Goal: Task Accomplishment & Management: Manage account settings

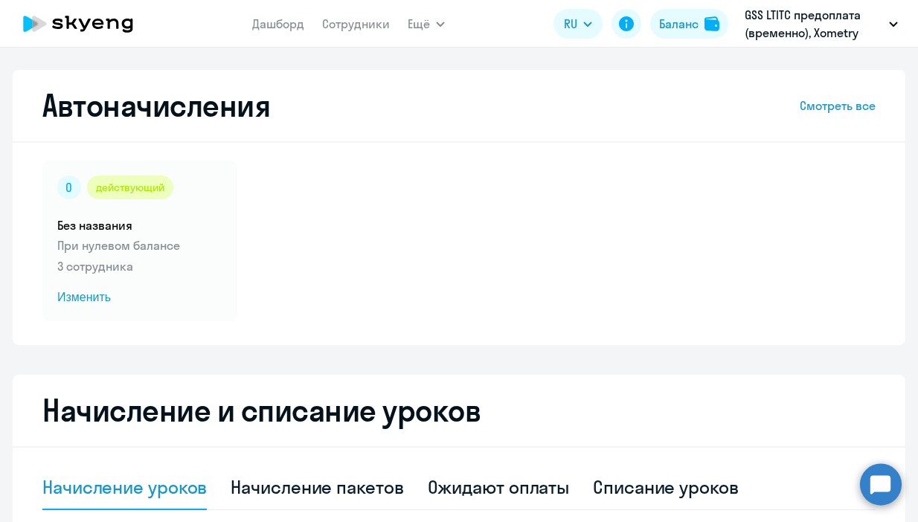
select select "10"
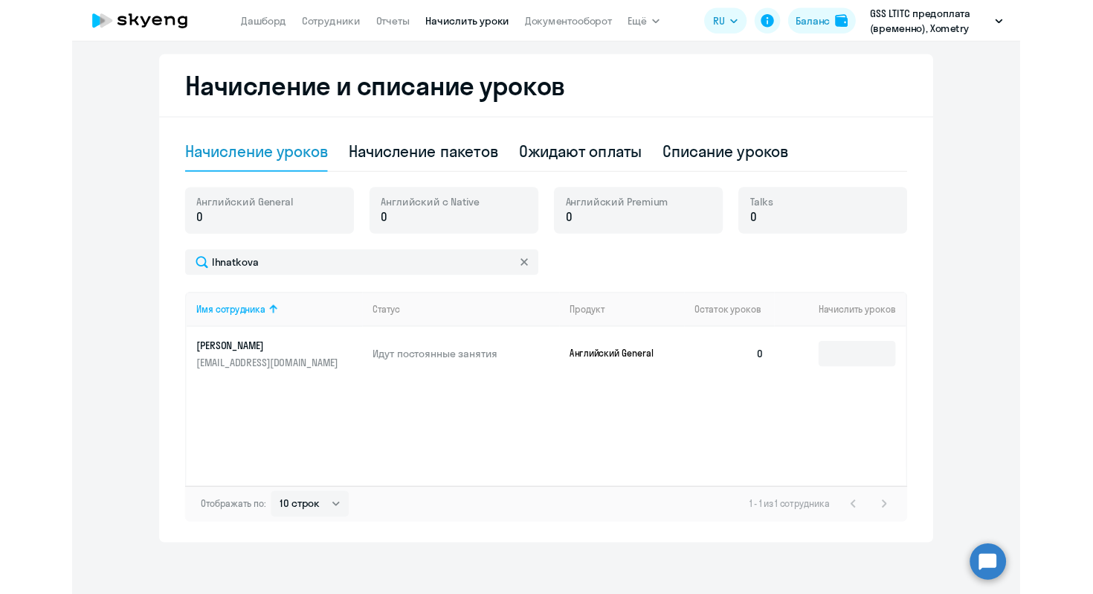
scroll to position [376, 0]
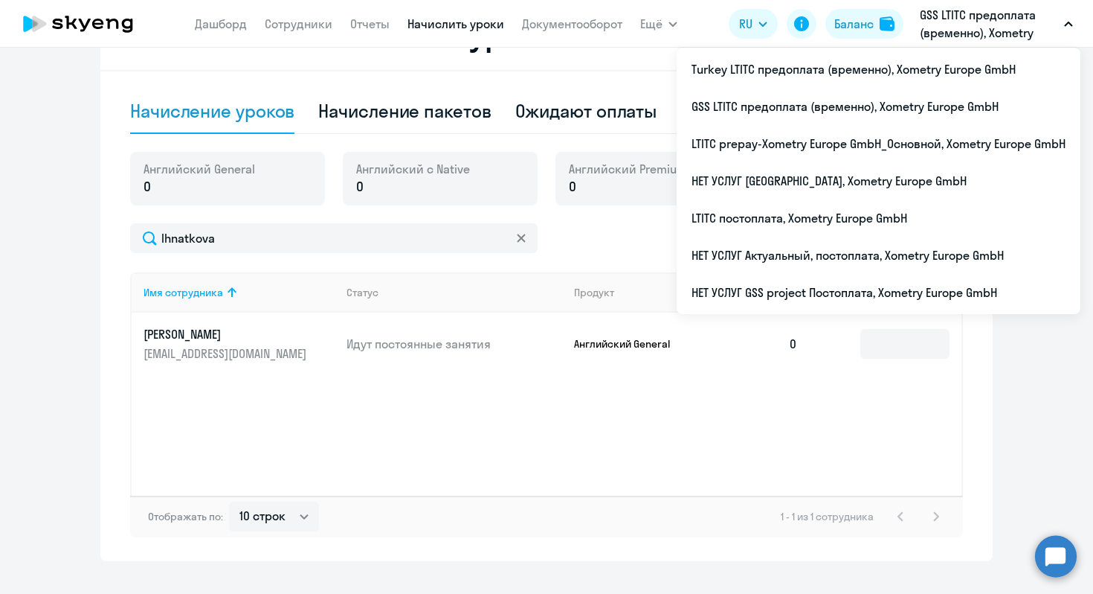
click at [917, 29] on p "GSS LTITC предоплата (временно), Xometry Europe GmbH" at bounding box center [989, 24] width 138 height 36
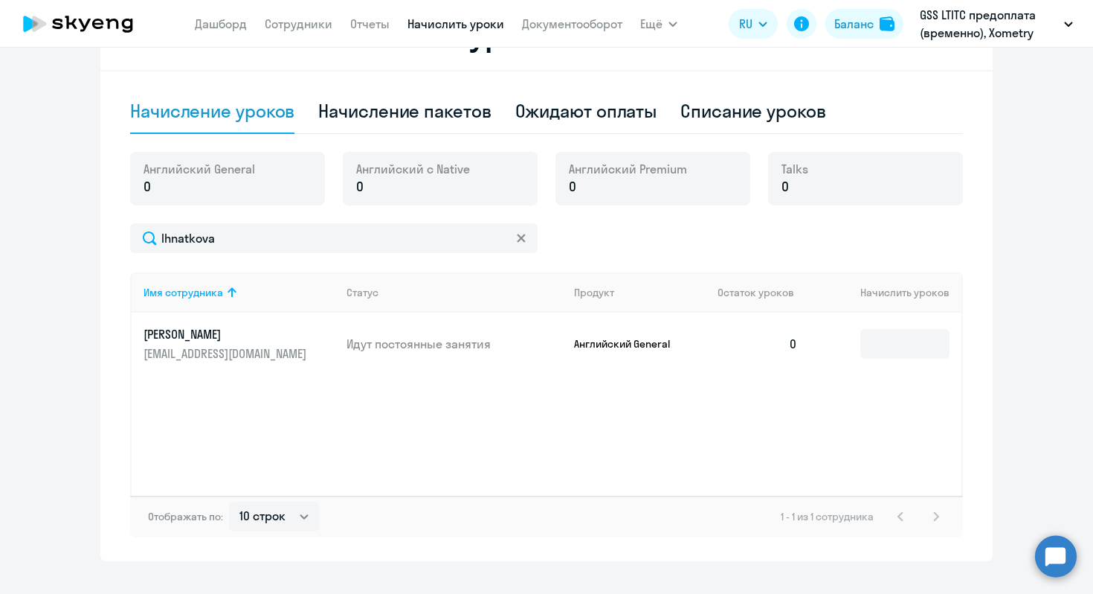
click at [917, 29] on p "GSS LTITC предоплата (временно), Xometry Europe GmbH" at bounding box center [989, 24] width 138 height 36
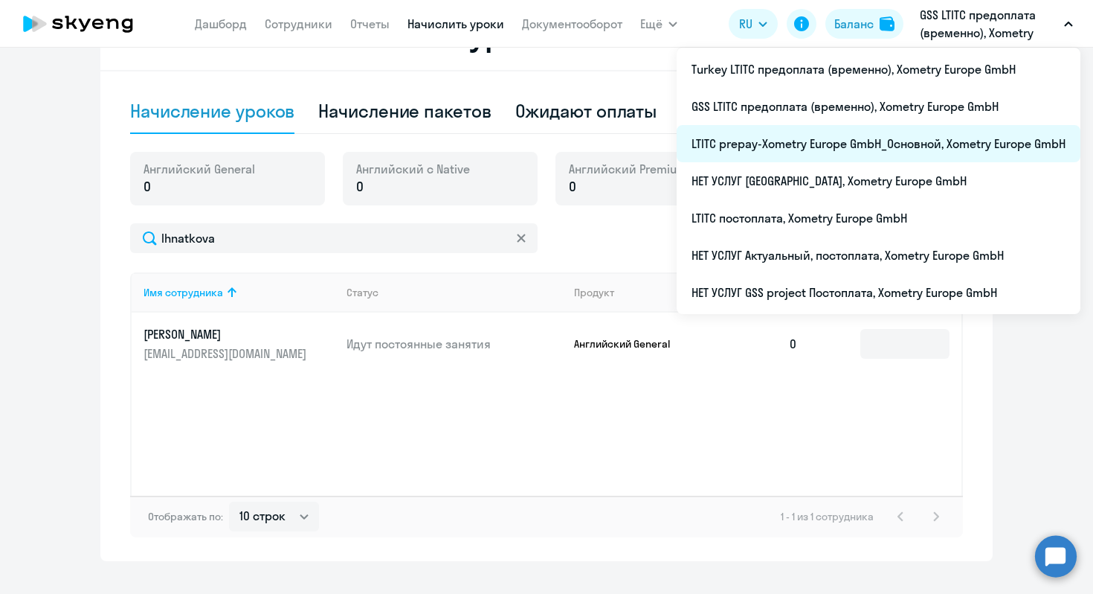
click at [765, 150] on li "LTITC prepay-Xometry Europe GmbH_Основной, Xometry Europe GmbH" at bounding box center [879, 143] width 404 height 37
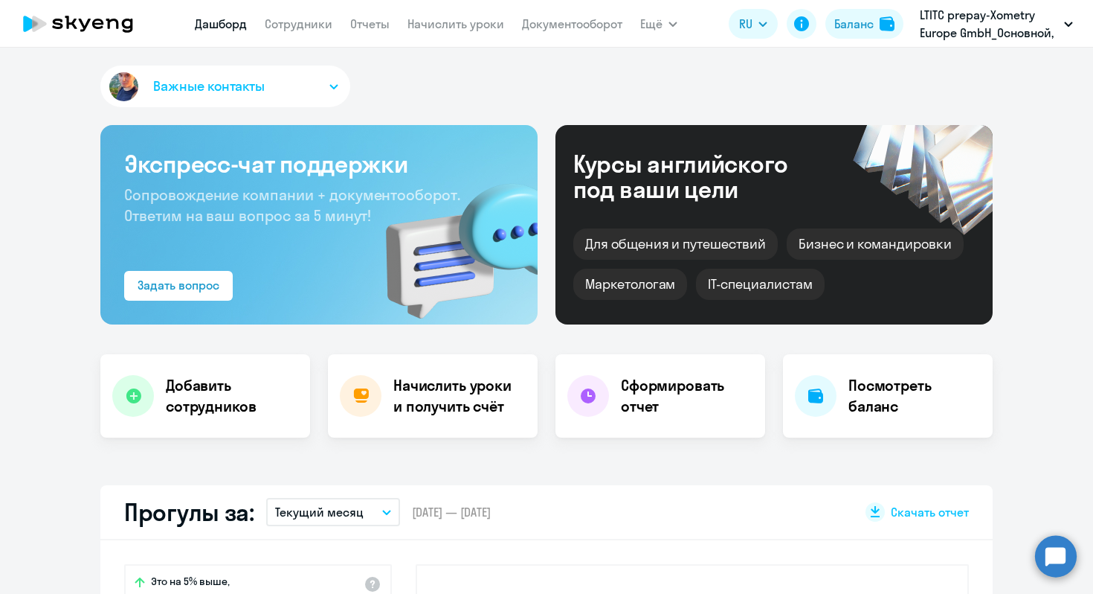
scroll to position [281, 0]
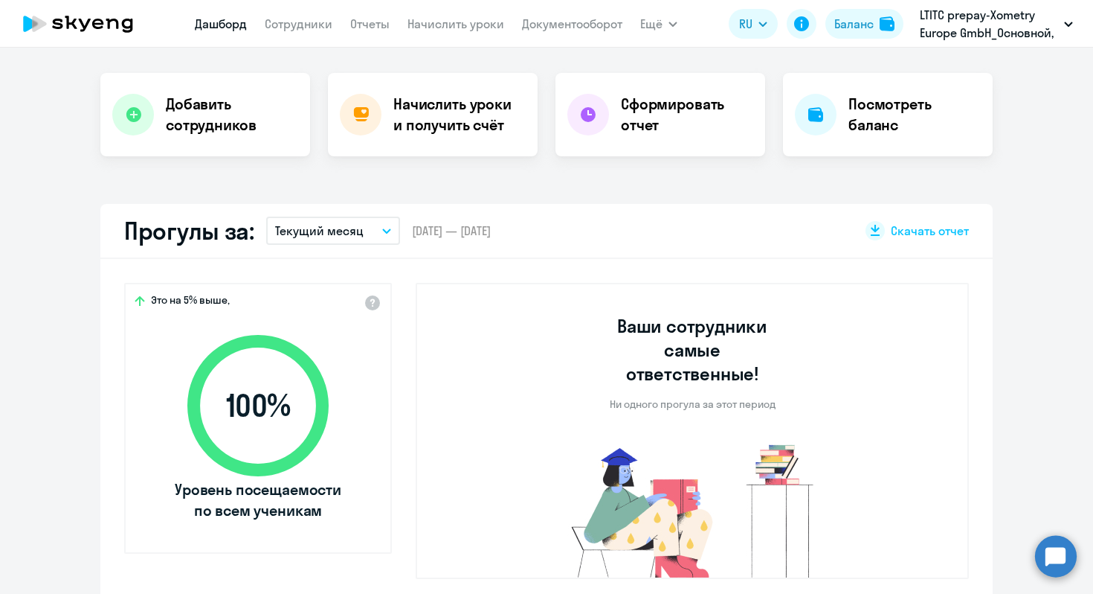
select select "30"
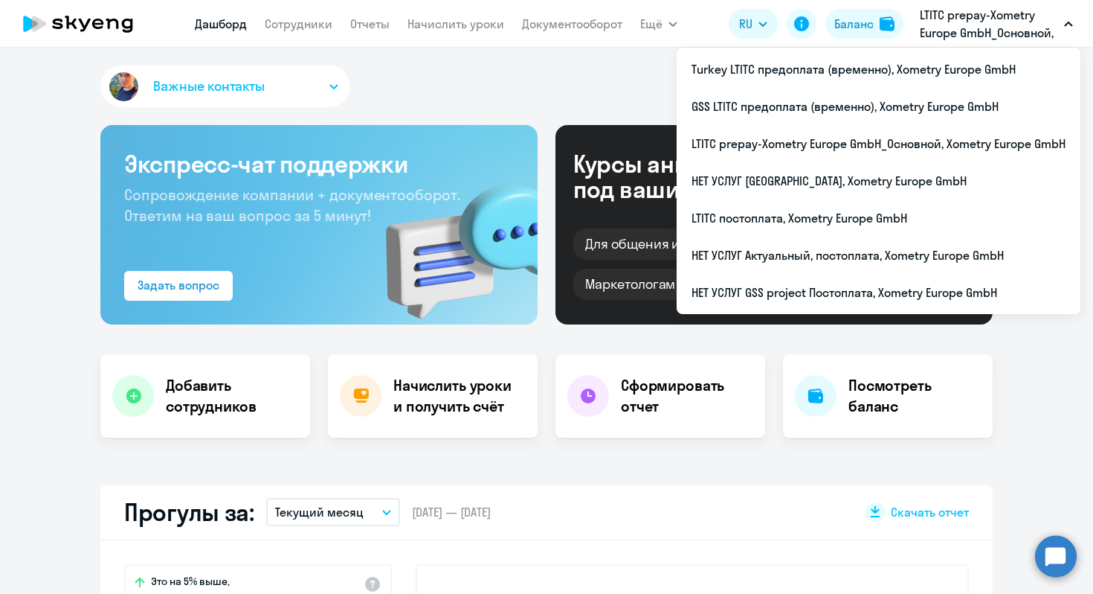
click at [917, 32] on p "LTITC prepay-Xometry Europe GmbH_Основной, Xometry Europe GmbH" at bounding box center [989, 24] width 138 height 36
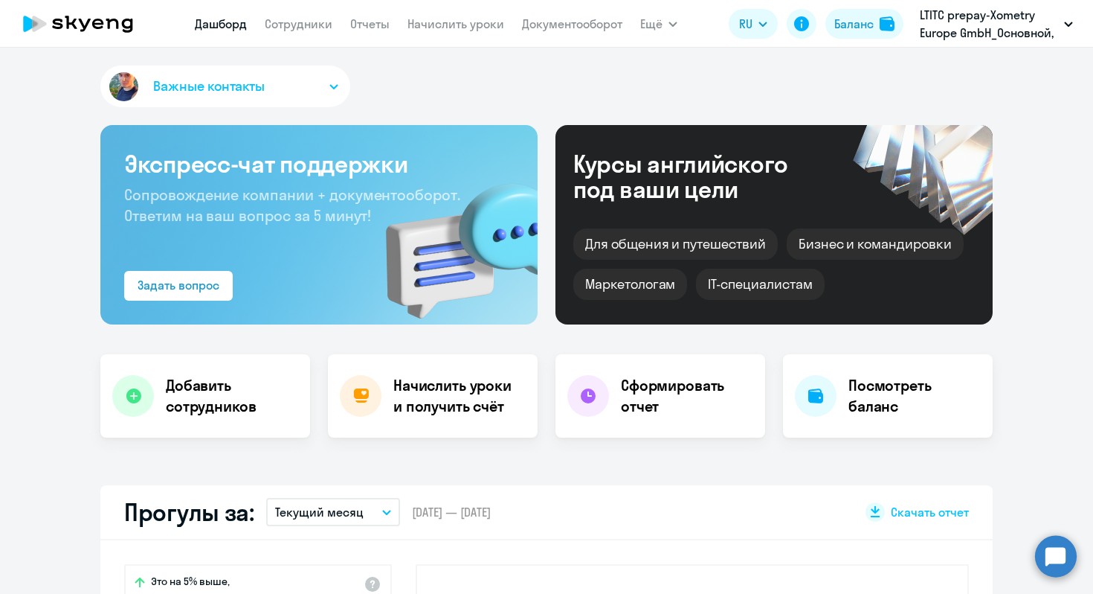
click at [917, 32] on p "LTITC prepay-Xometry Europe GmbH_Основной, Xometry Europe GmbH" at bounding box center [989, 24] width 138 height 36
click at [437, 13] on nav "[PERSON_NAME] Отчеты Начислить уроки Документооборот" at bounding box center [409, 24] width 428 height 30
click at [438, 27] on link "Начислить уроки" at bounding box center [456, 23] width 97 height 15
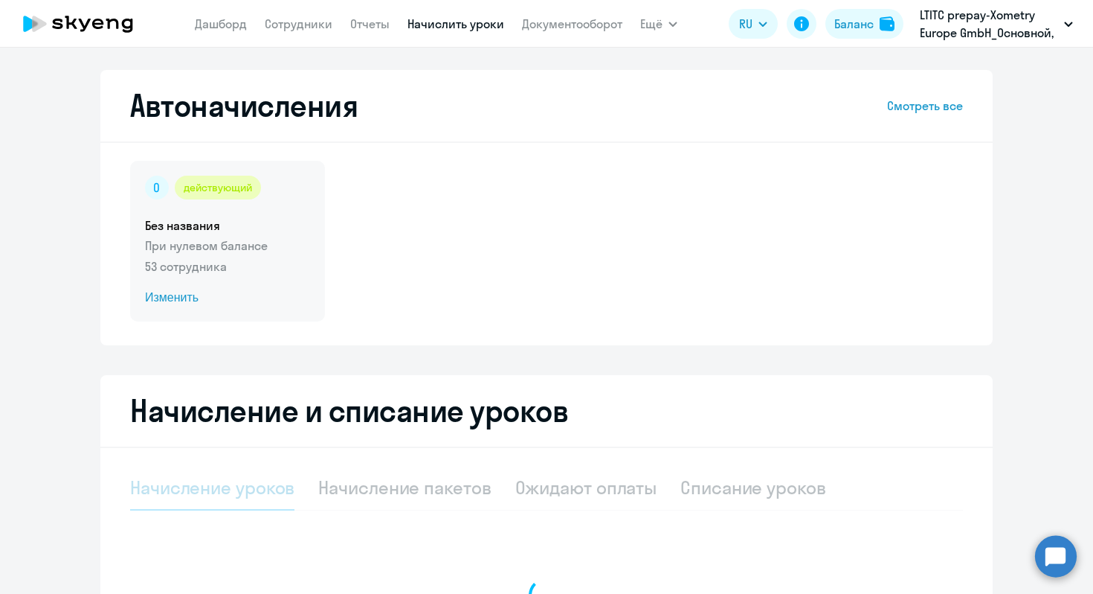
click at [272, 274] on p "53 сотрудника" at bounding box center [227, 266] width 165 height 18
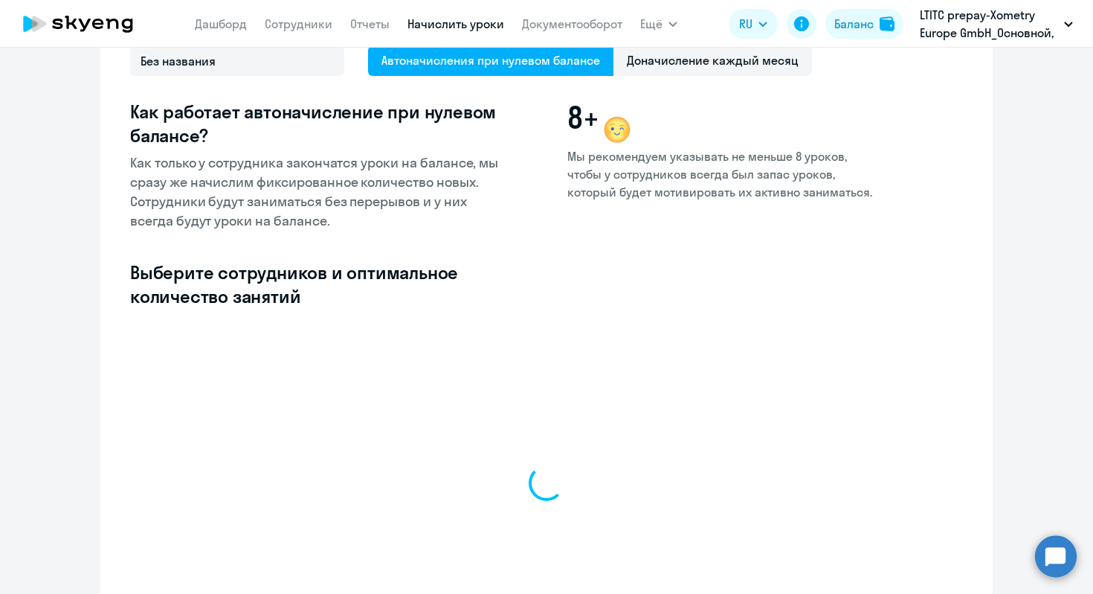
scroll to position [274, 0]
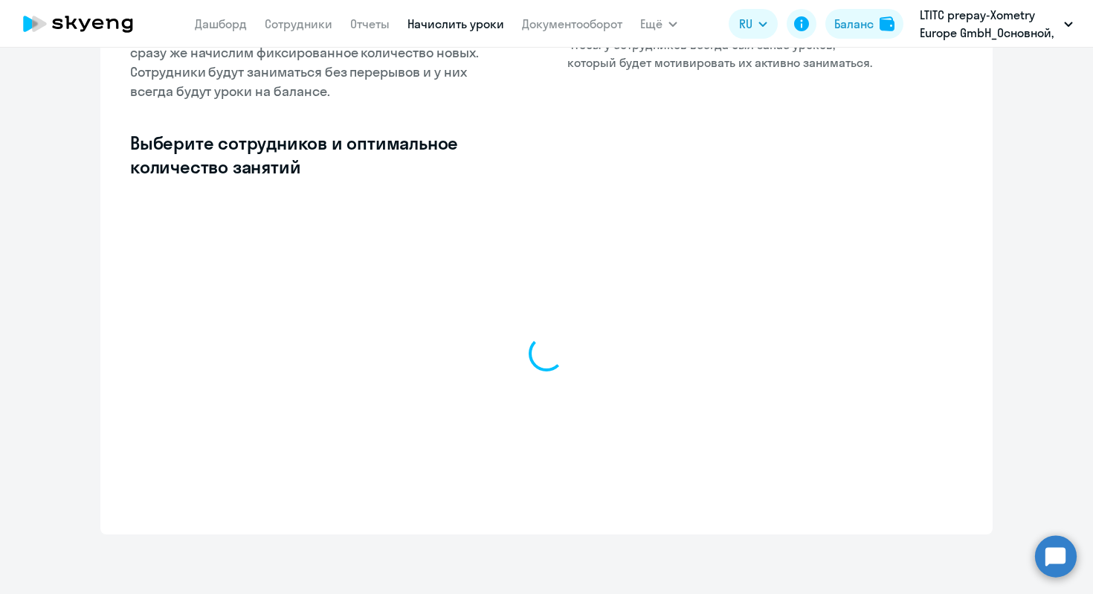
select select "10"
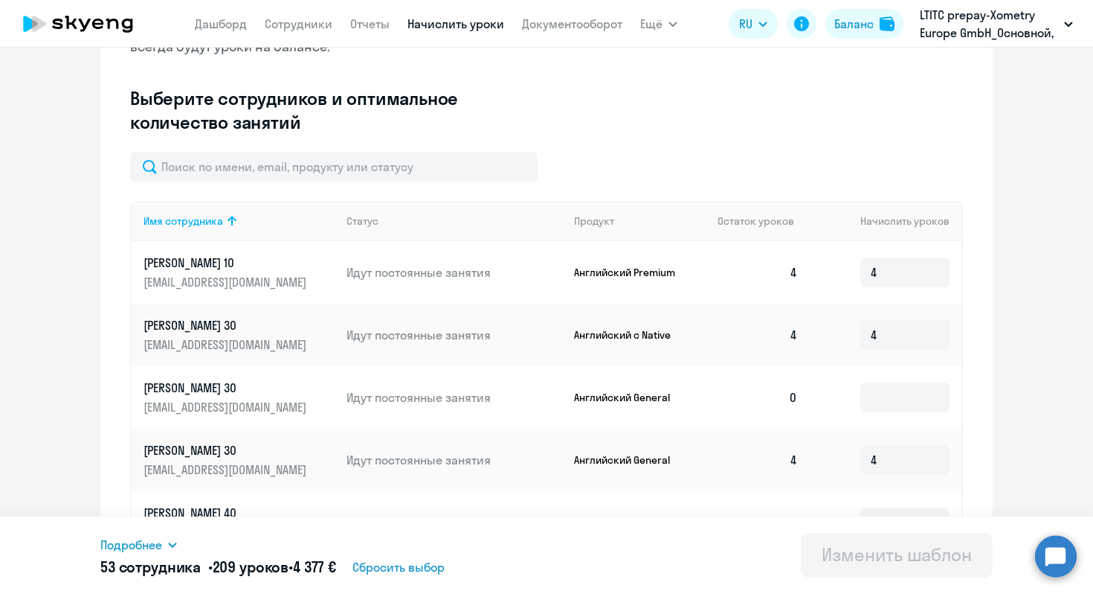
scroll to position [323, 0]
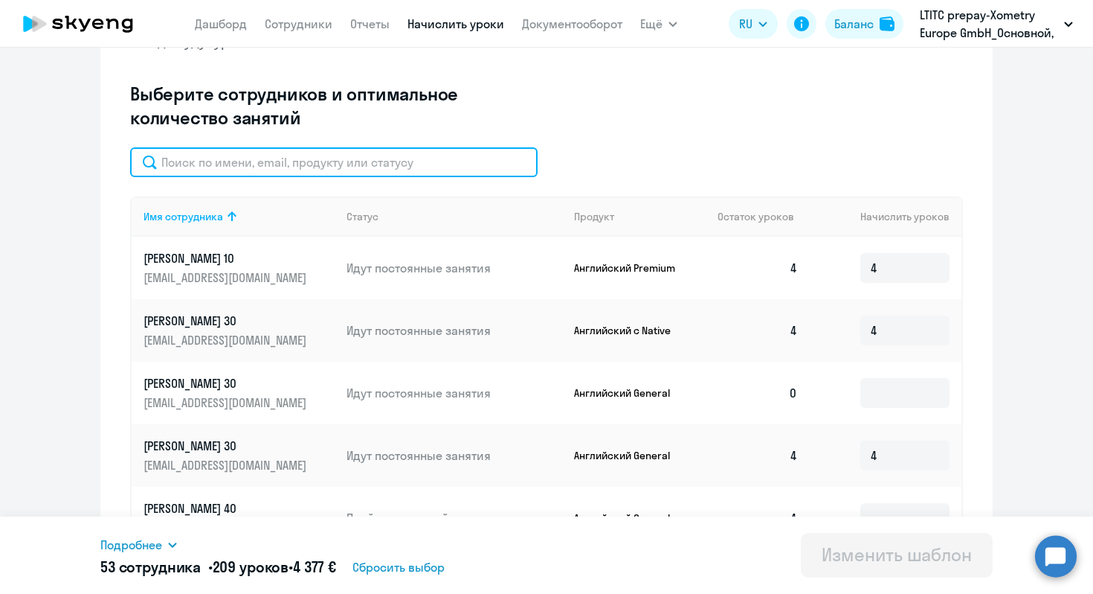
click at [269, 160] on input "text" at bounding box center [334, 162] width 408 height 30
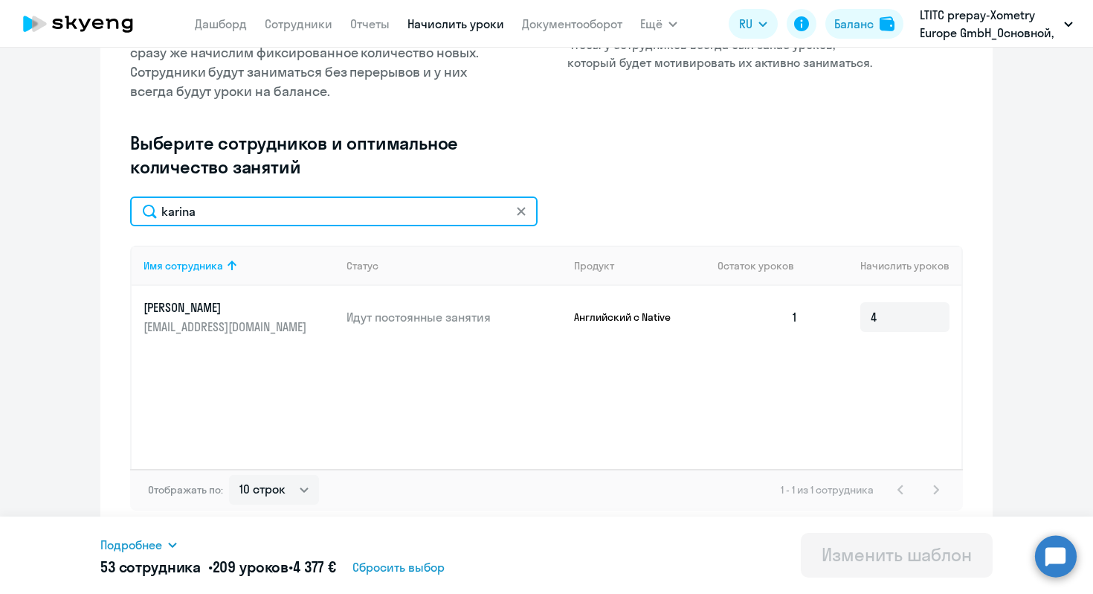
type input "karina"
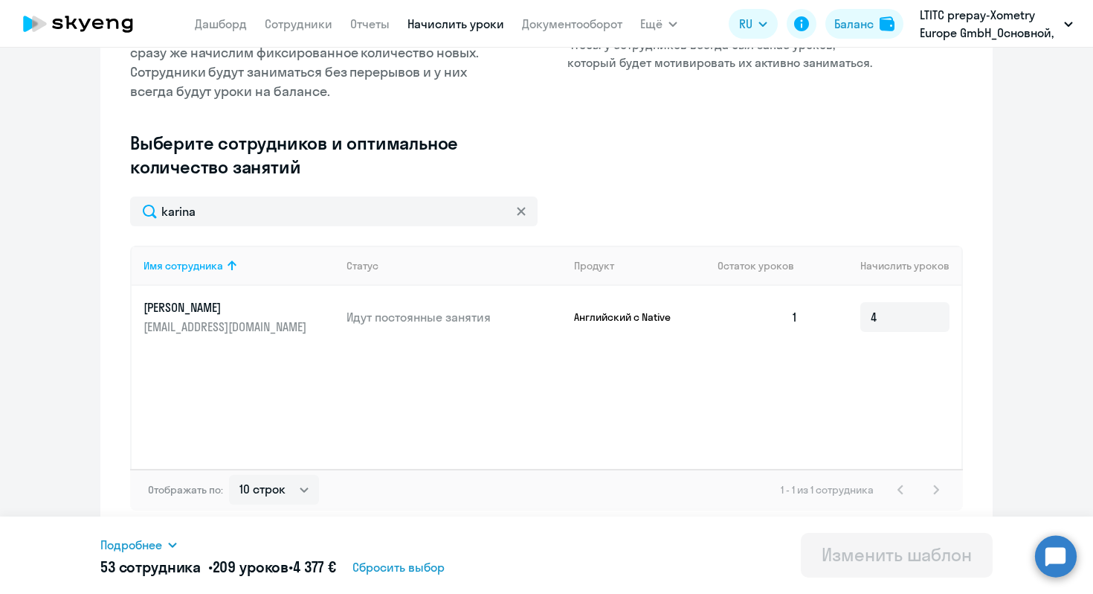
click at [527, 213] on svg-icon at bounding box center [521, 211] width 12 height 12
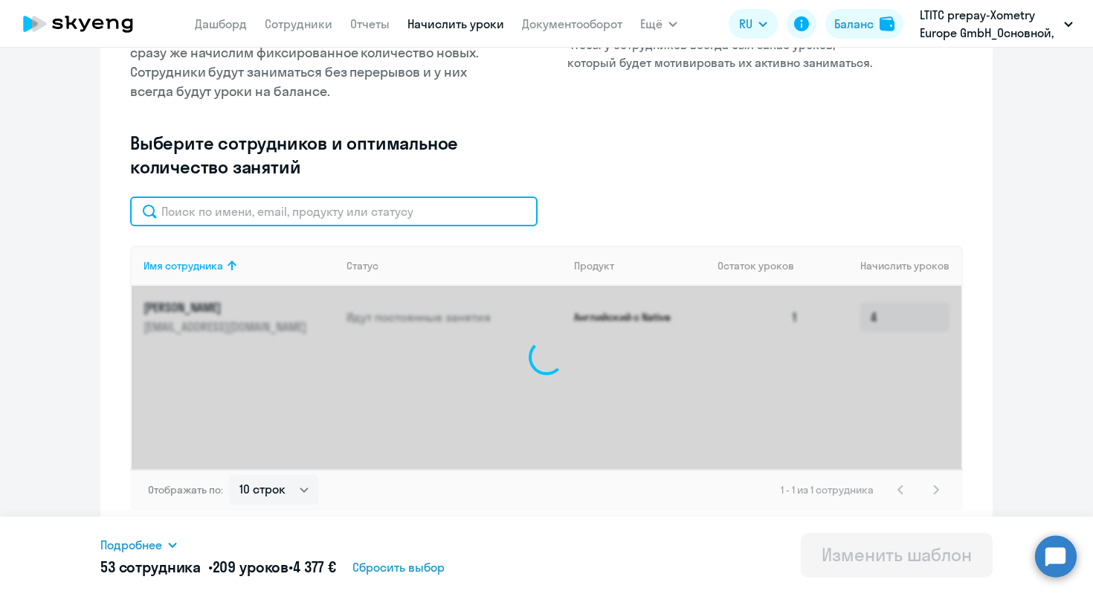
click at [487, 211] on input "text" at bounding box center [334, 211] width 408 height 30
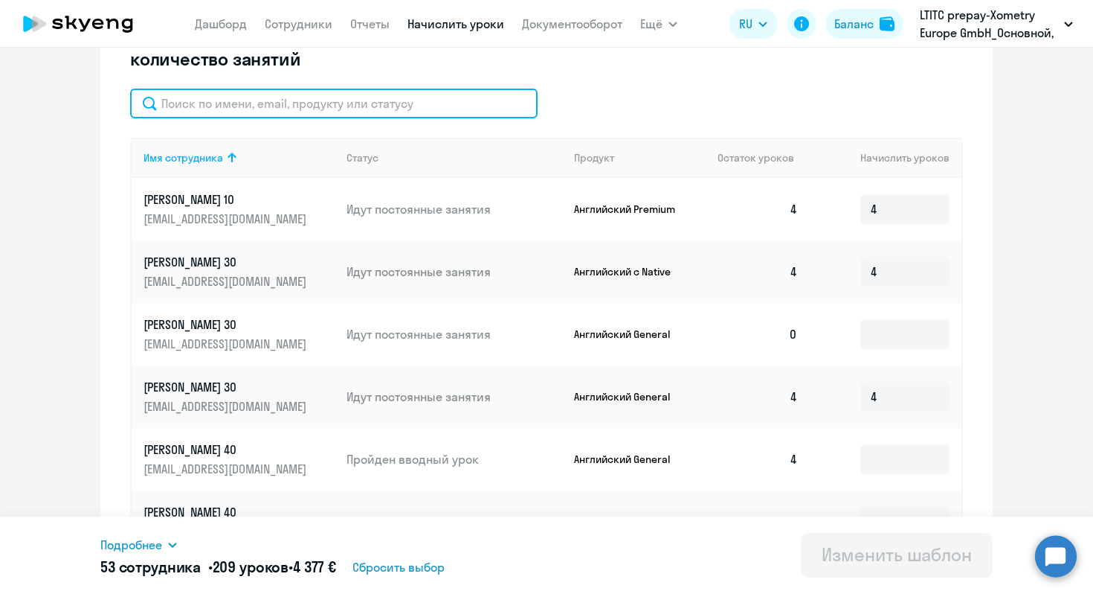
scroll to position [388, 0]
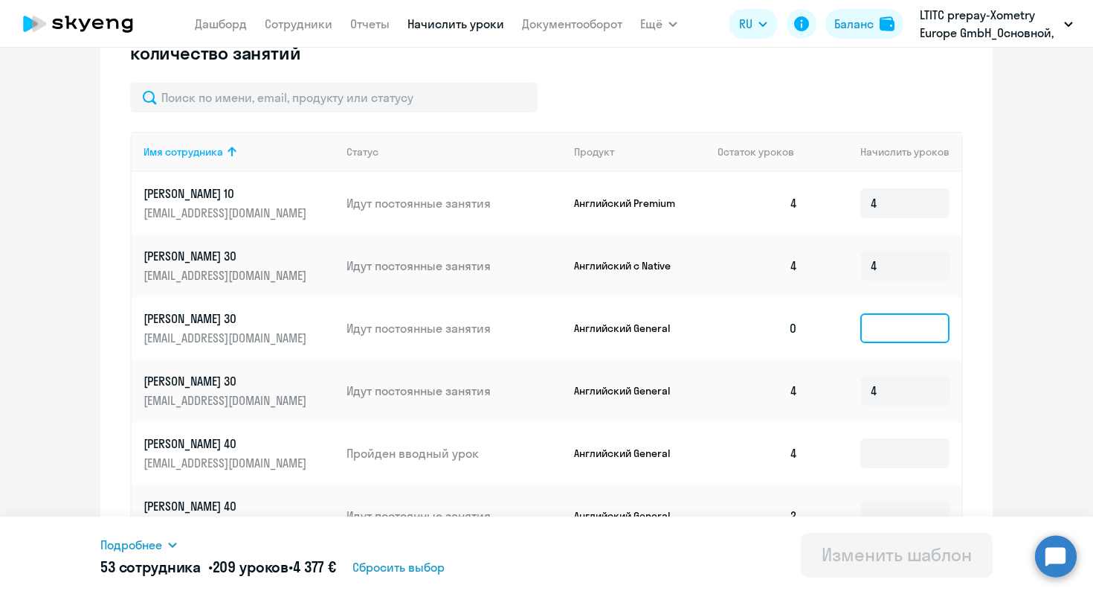
click at [874, 324] on input at bounding box center [905, 328] width 89 height 30
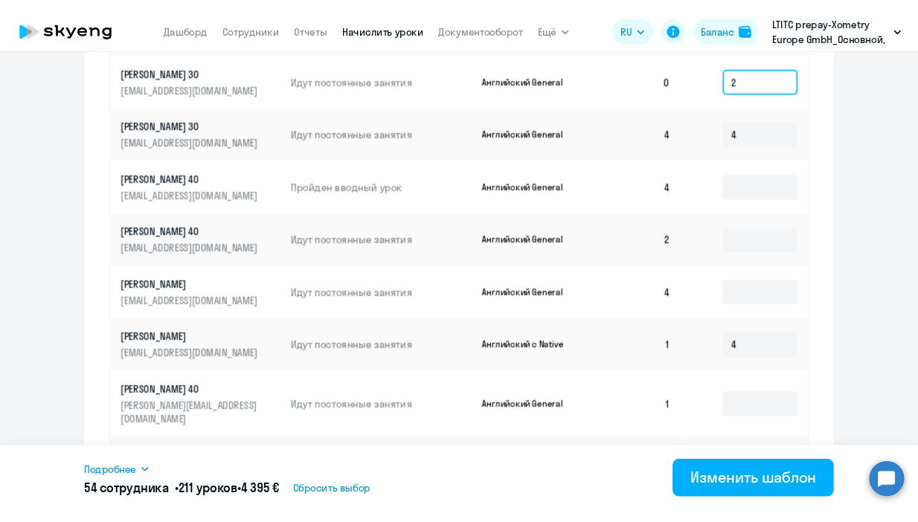
scroll to position [716, 0]
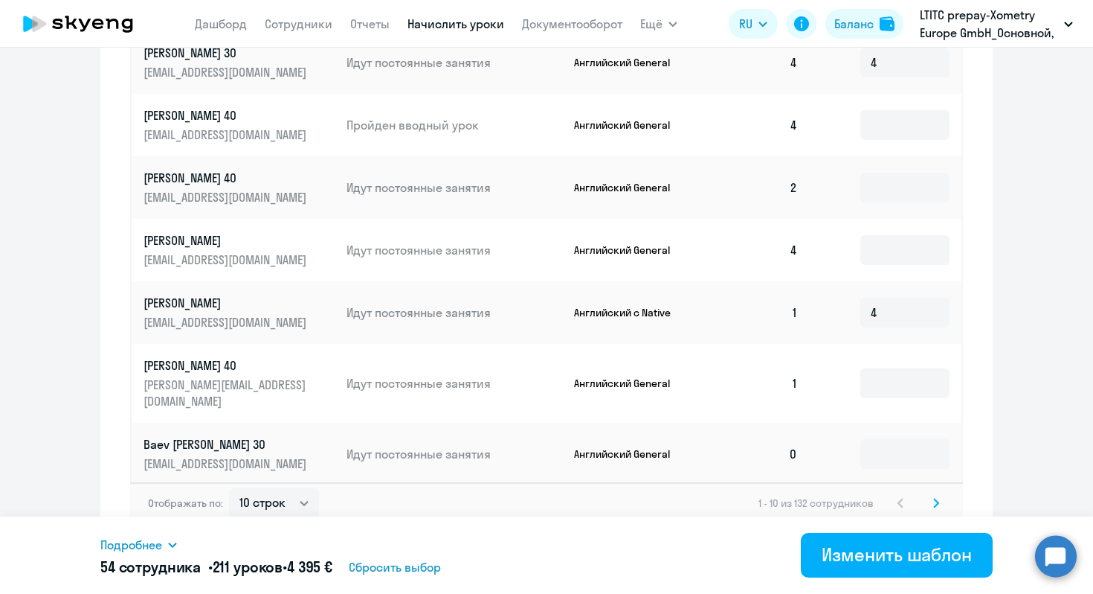
type input "2"
click at [901, 455] on td at bounding box center [886, 453] width 152 height 62
click at [895, 439] on input at bounding box center [905, 454] width 89 height 30
type input "2"
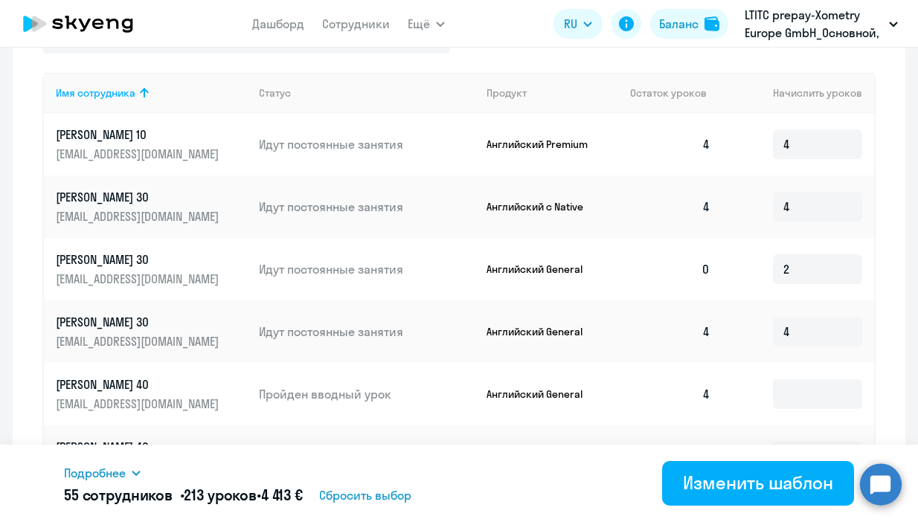
scroll to position [787, 0]
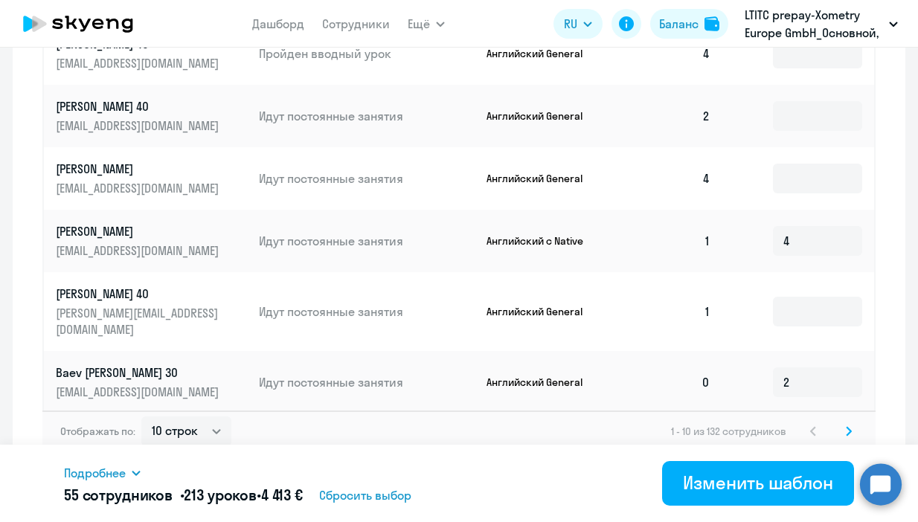
click at [852, 422] on svg-icon at bounding box center [849, 431] width 18 height 18
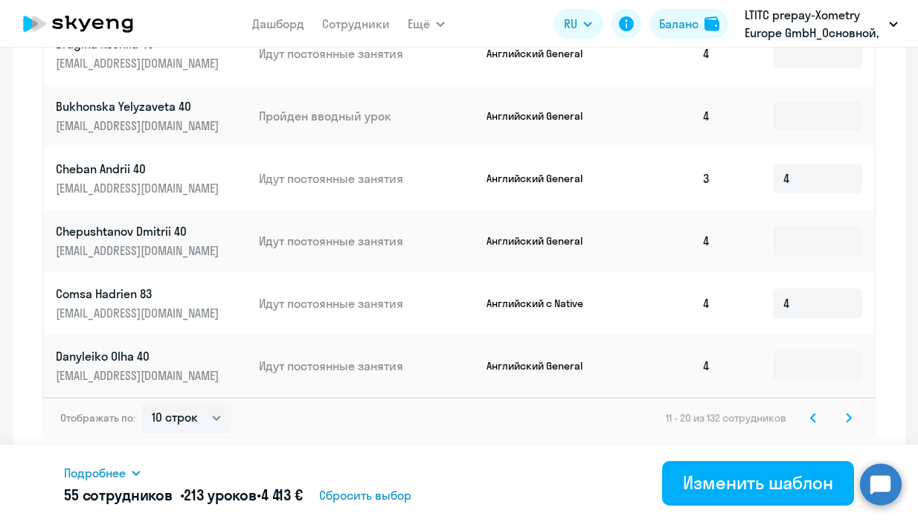
click at [847, 419] on icon at bounding box center [849, 418] width 6 height 10
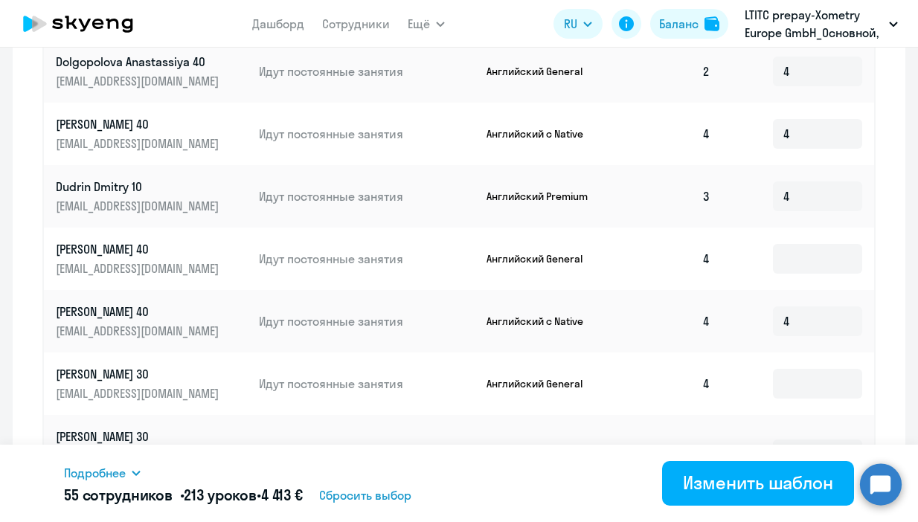
scroll to position [261, 0]
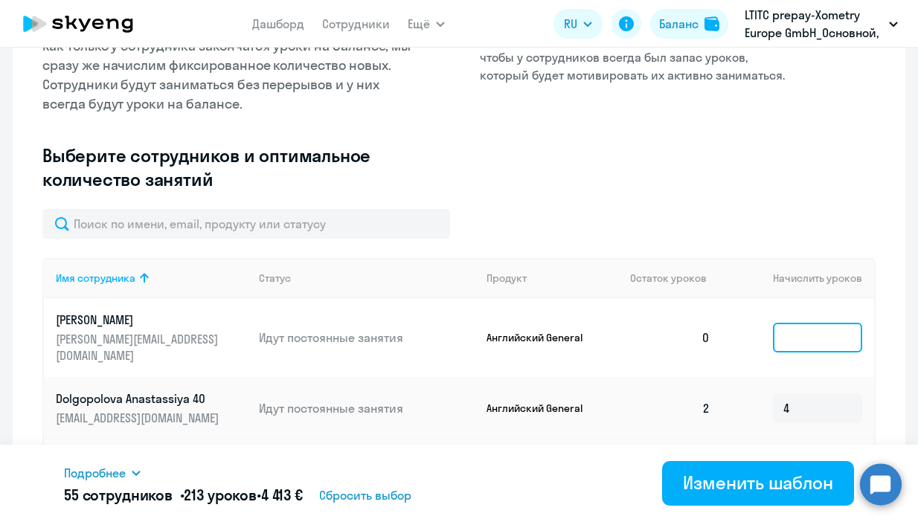
click at [794, 335] on input at bounding box center [817, 338] width 89 height 30
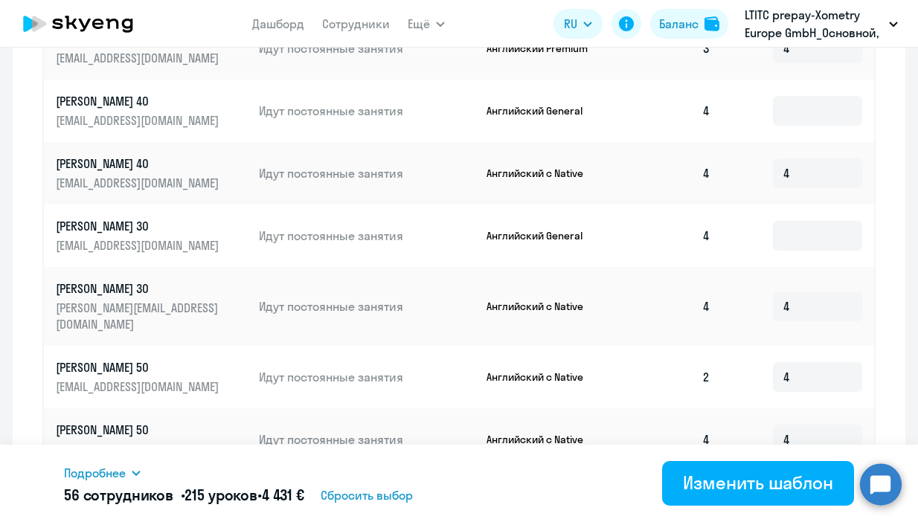
scroll to position [787, 0]
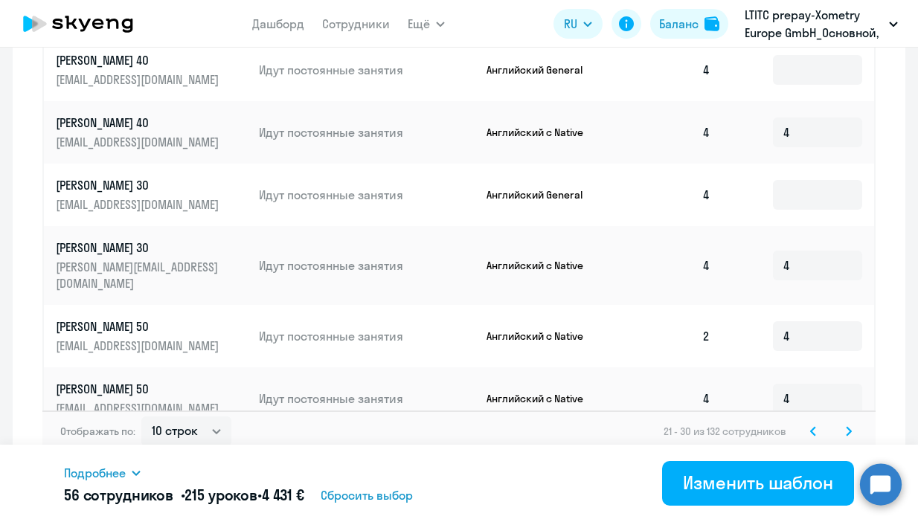
type input "2"
click at [840, 422] on svg-icon at bounding box center [849, 431] width 18 height 18
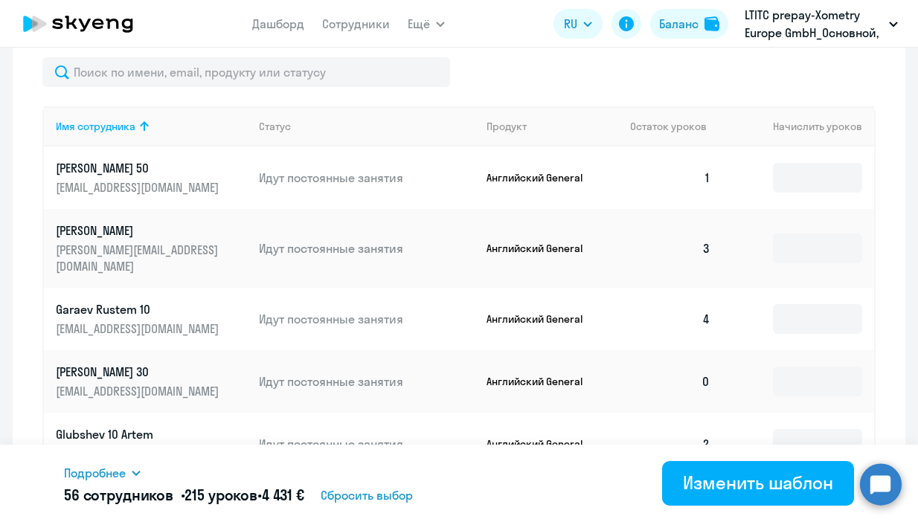
scroll to position [438, 0]
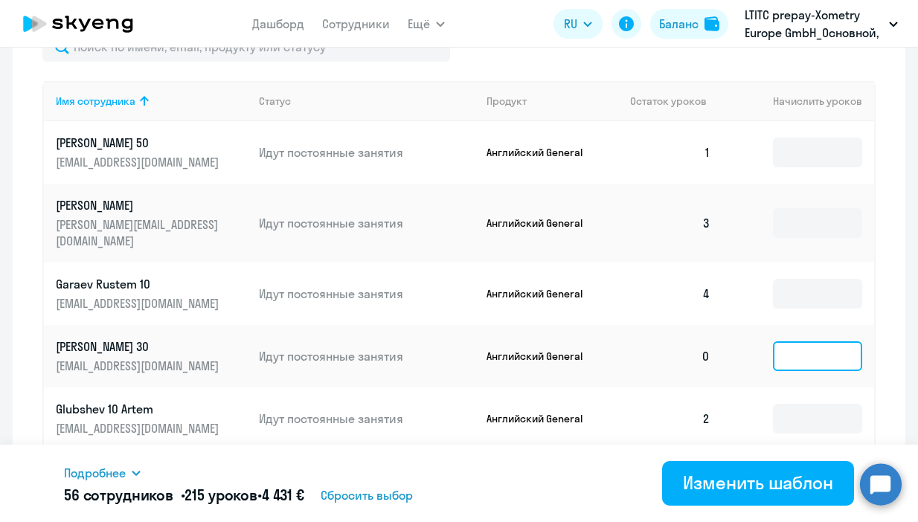
click at [824, 341] on input at bounding box center [817, 356] width 89 height 30
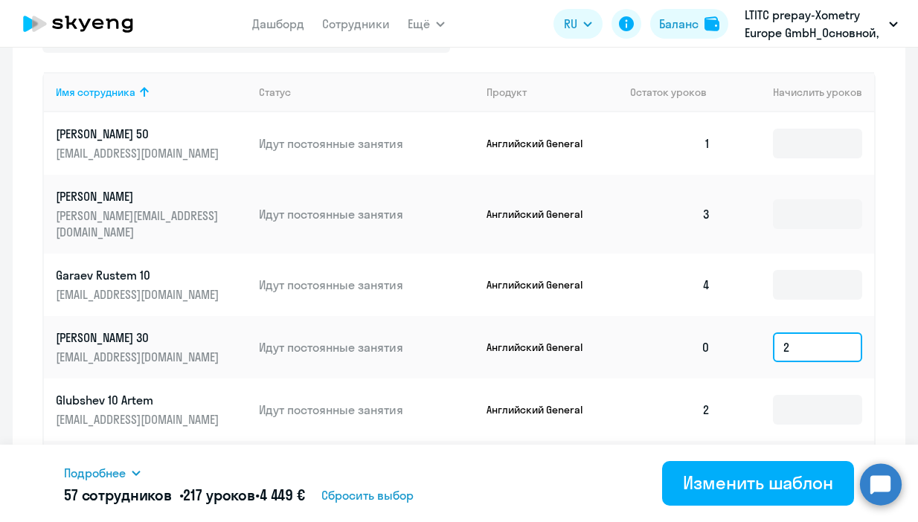
scroll to position [787, 0]
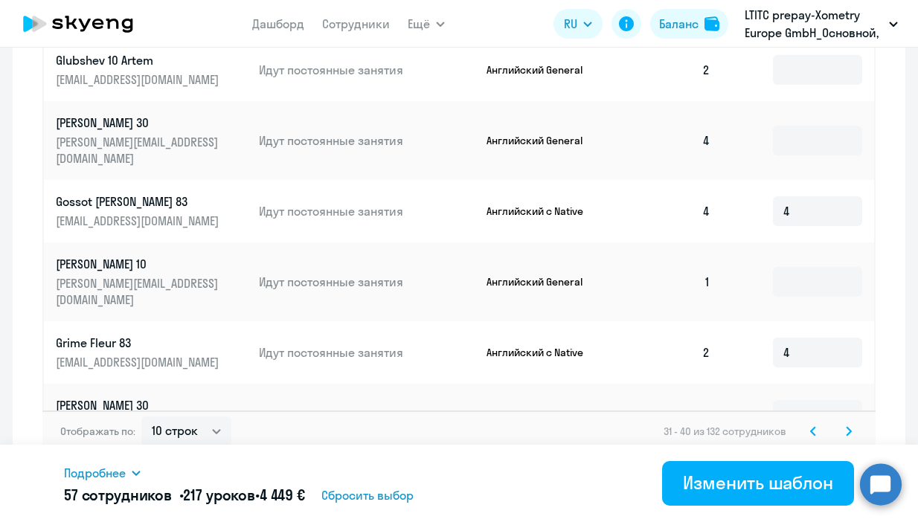
type input "2"
click at [856, 422] on svg-icon at bounding box center [849, 431] width 18 height 18
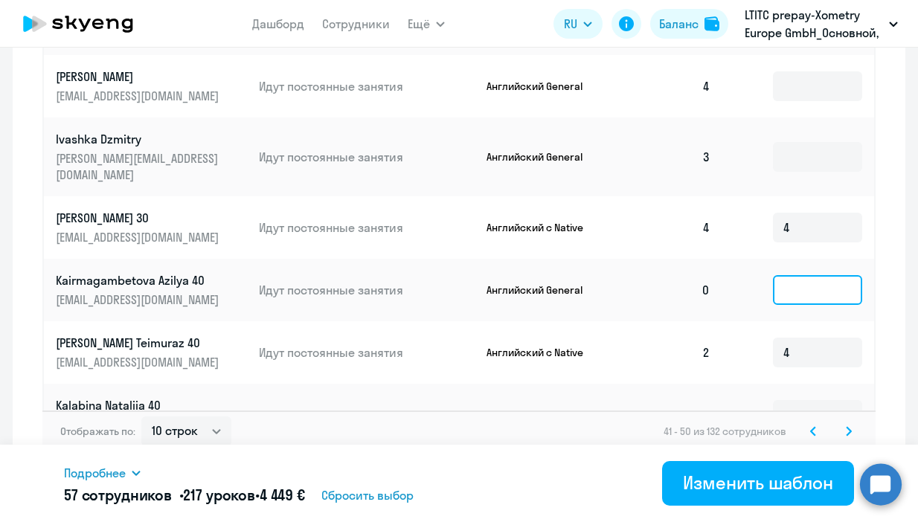
click at [810, 275] on input at bounding box center [817, 290] width 89 height 30
type input "2"
click at [849, 428] on div "Отображать по: 10 строк 30 строк 50 строк 41 - 50 из 132 сотрудников" at bounding box center [458, 432] width 833 height 42
click at [846, 426] on icon at bounding box center [849, 431] width 6 height 10
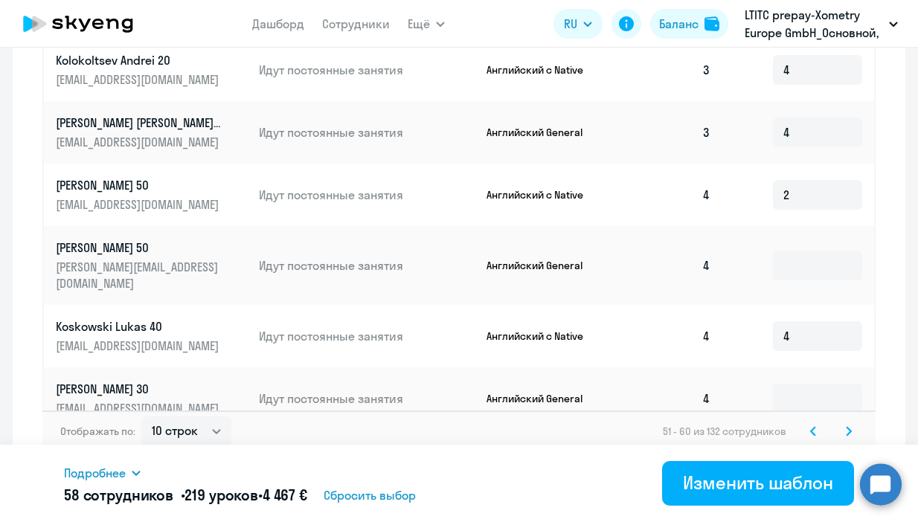
click at [842, 422] on svg-icon at bounding box center [849, 431] width 18 height 18
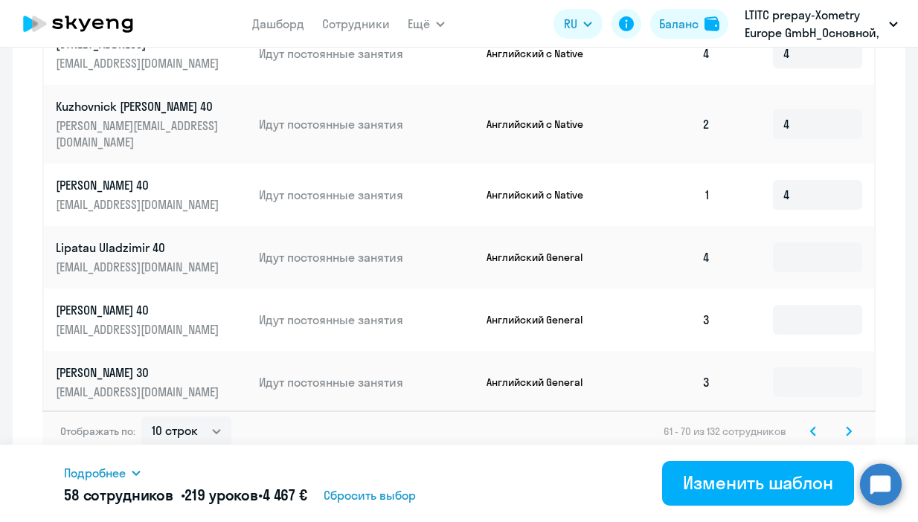
click at [852, 422] on svg-icon at bounding box center [849, 431] width 18 height 18
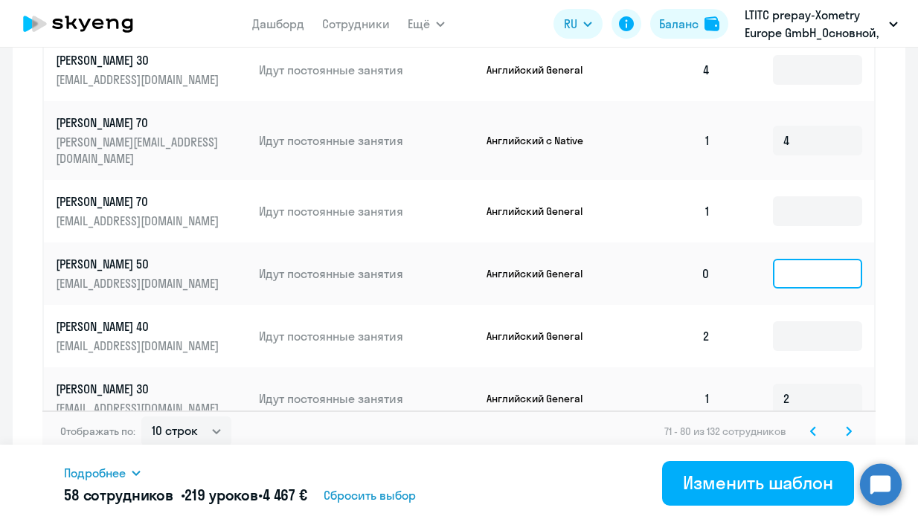
click at [819, 259] on input at bounding box center [817, 274] width 89 height 30
type input "2"
click at [854, 422] on svg-icon at bounding box center [849, 431] width 18 height 18
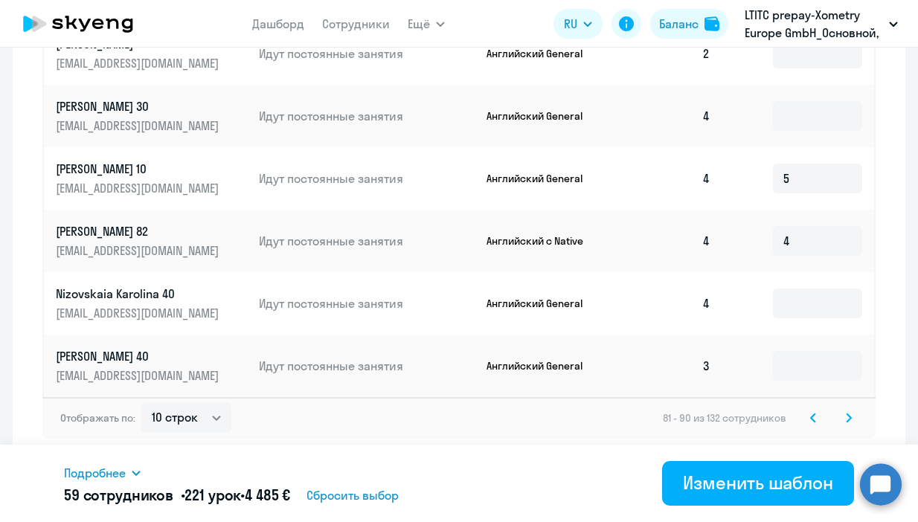
click at [849, 425] on svg-icon at bounding box center [849, 418] width 18 height 18
click at [846, 425] on svg-icon at bounding box center [849, 418] width 18 height 18
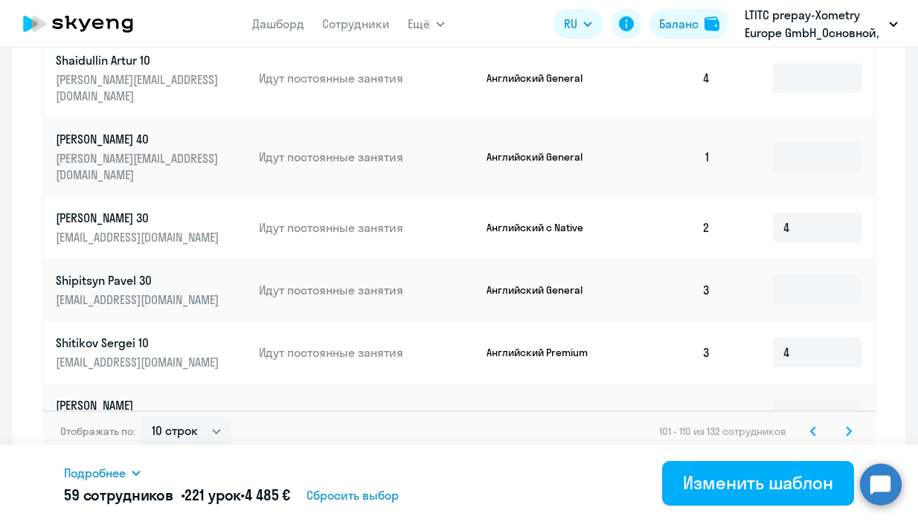
click at [847, 427] on icon at bounding box center [848, 431] width 4 height 8
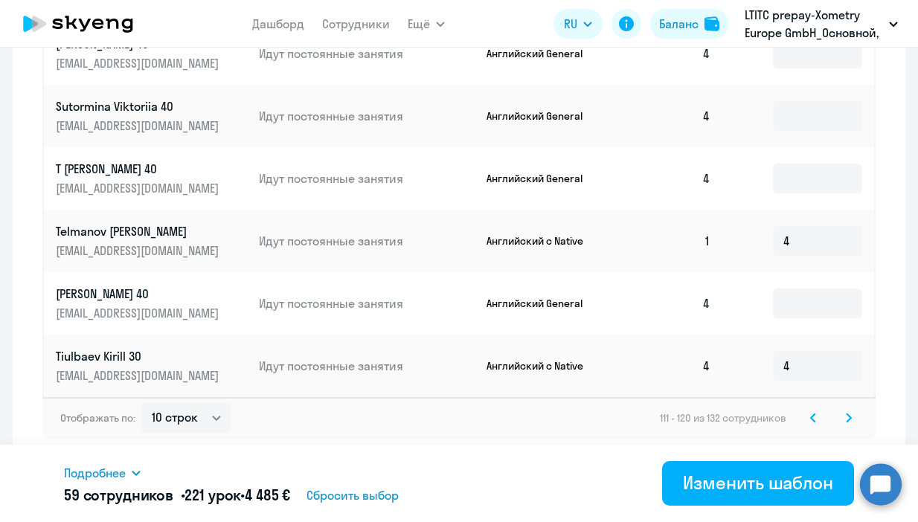
click at [846, 421] on icon at bounding box center [849, 418] width 6 height 10
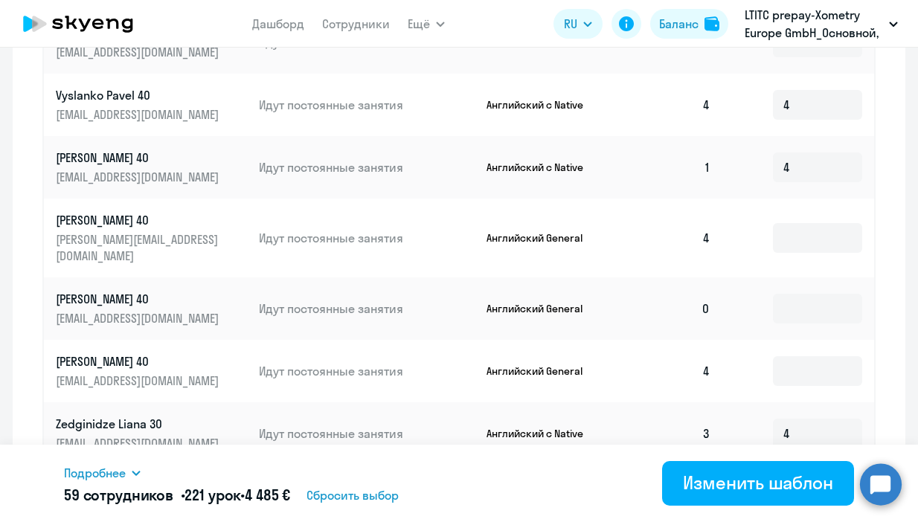
scroll to position [738, 0]
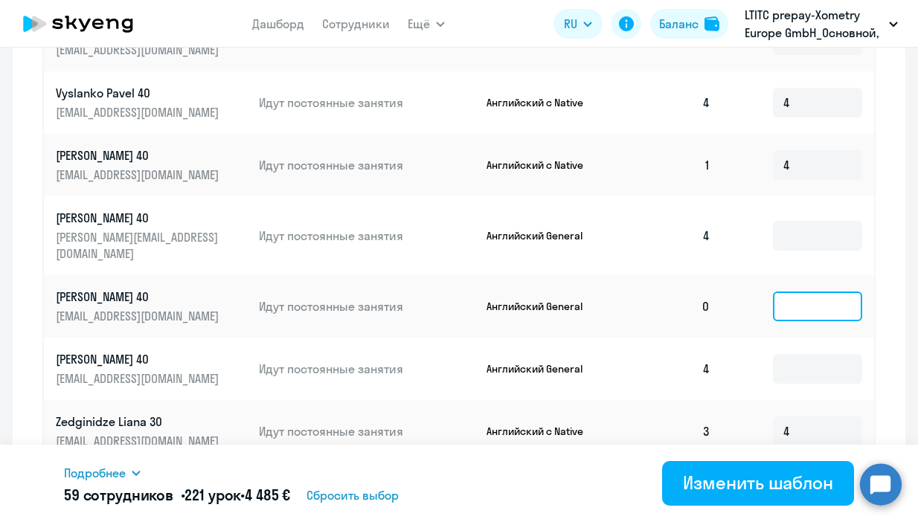
click at [791, 292] on input at bounding box center [817, 307] width 89 height 30
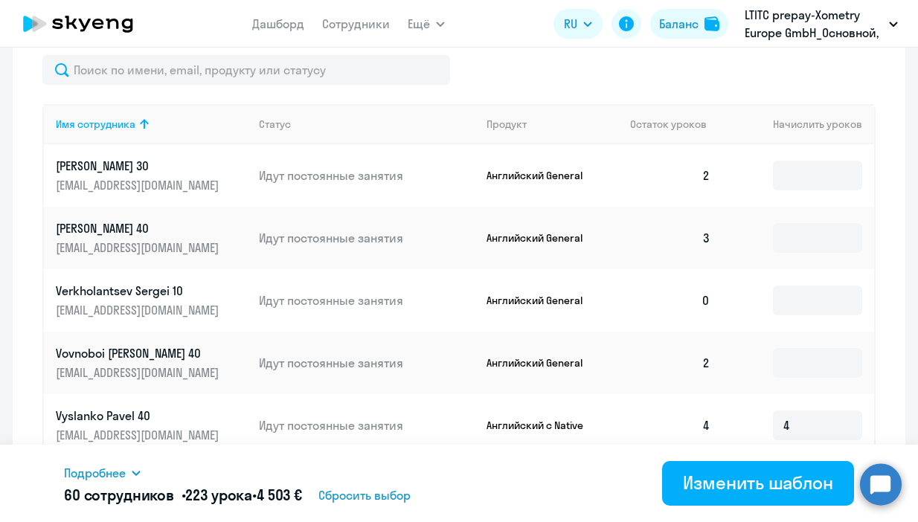
scroll to position [422, 0]
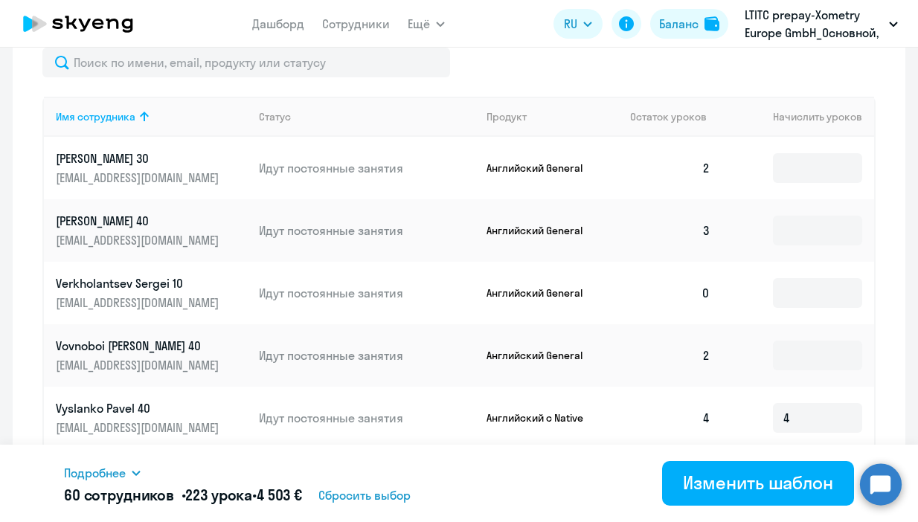
type input "2"
click at [798, 276] on td at bounding box center [798, 293] width 152 height 62
click at [800, 303] on input at bounding box center [817, 293] width 89 height 30
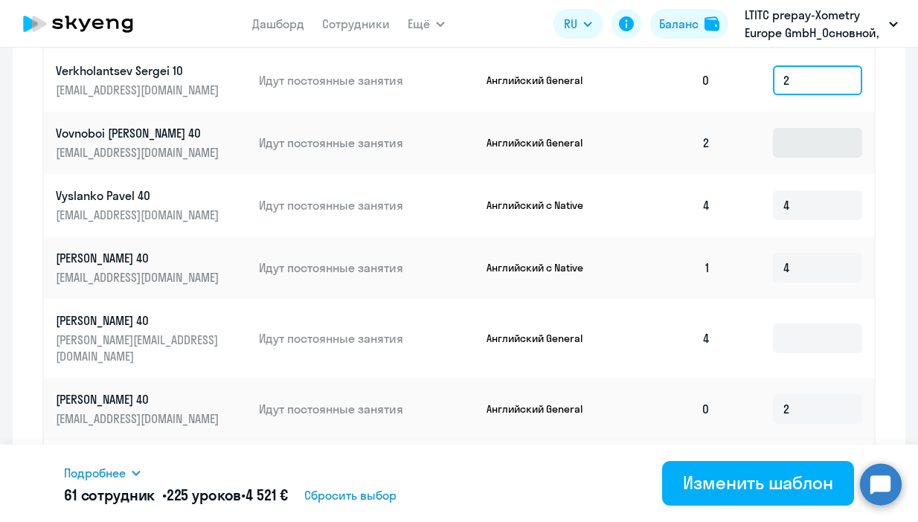
scroll to position [787, 0]
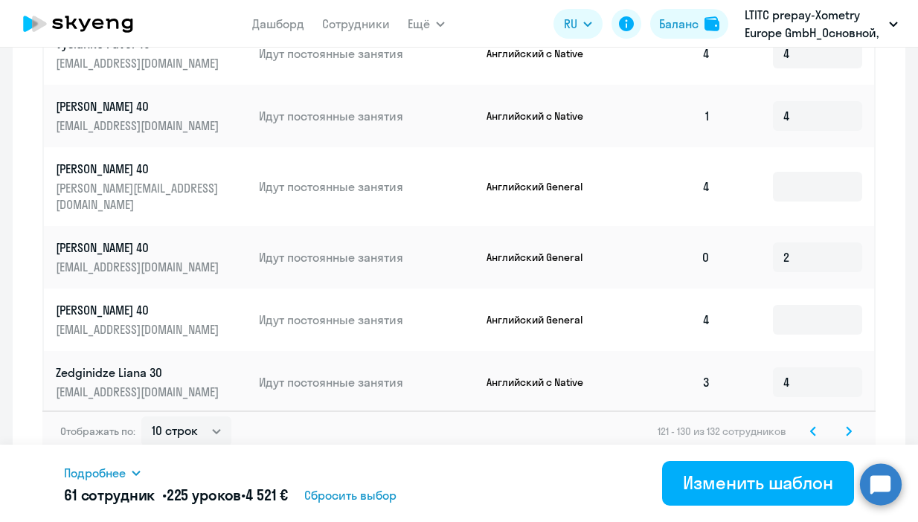
type input "2"
click at [843, 422] on svg-icon at bounding box center [849, 431] width 18 height 18
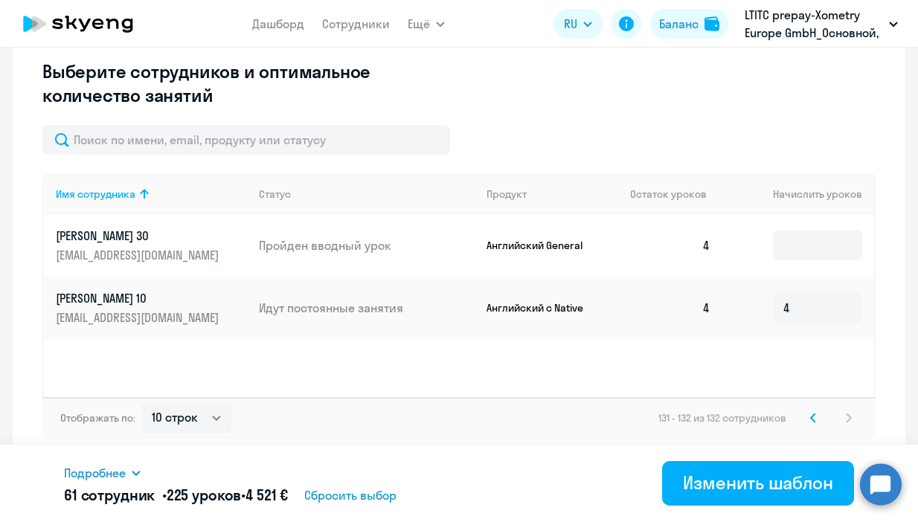
scroll to position [345, 0]
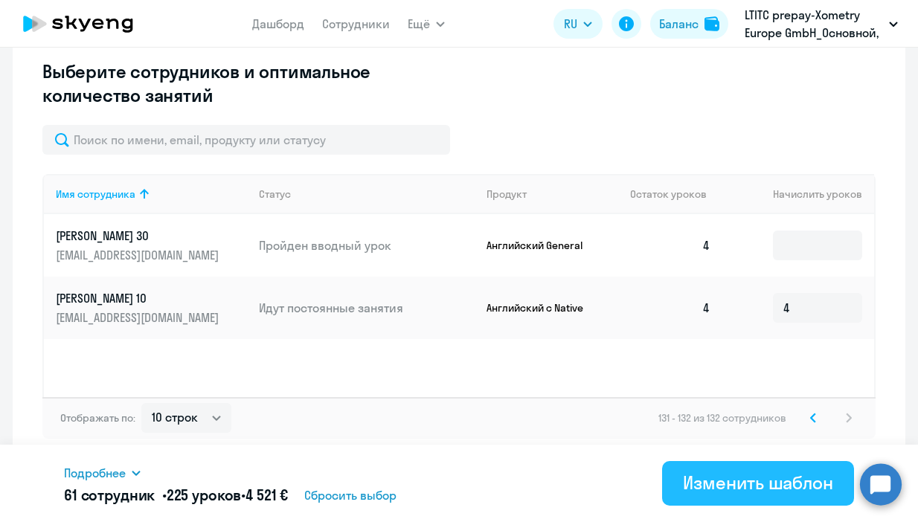
click at [796, 486] on div "Изменить шаблон" at bounding box center [758, 483] width 150 height 24
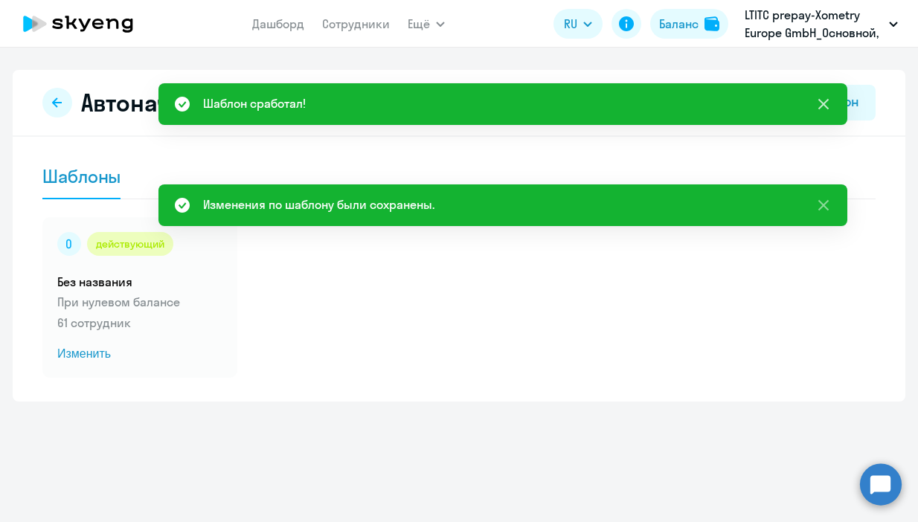
click at [826, 103] on icon at bounding box center [823, 104] width 18 height 18
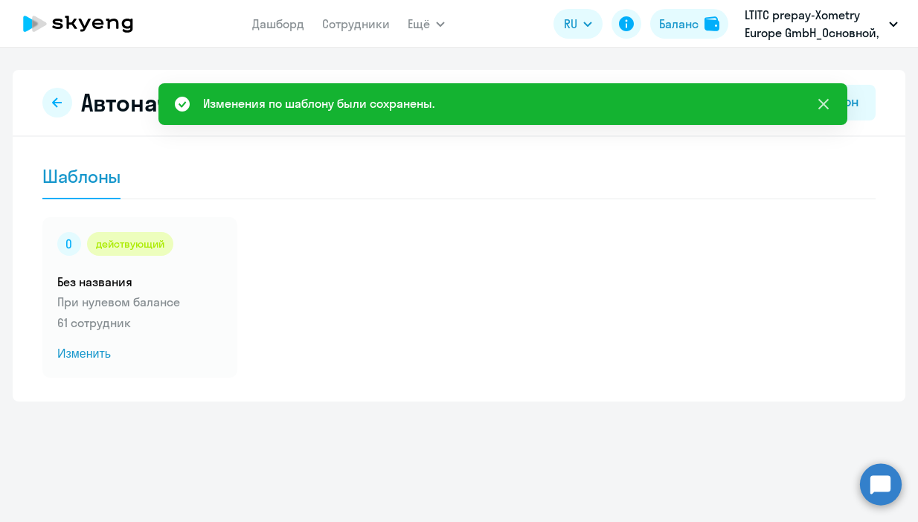
click at [821, 106] on icon at bounding box center [823, 104] width 10 height 10
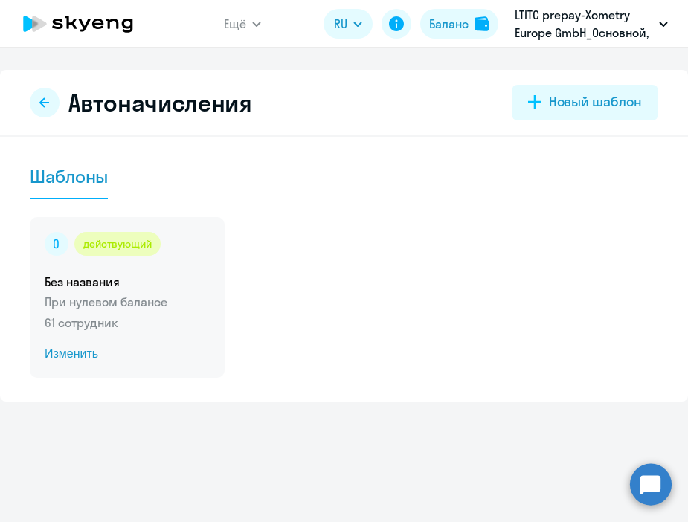
click at [158, 317] on p "61 сотрудник" at bounding box center [127, 323] width 165 height 18
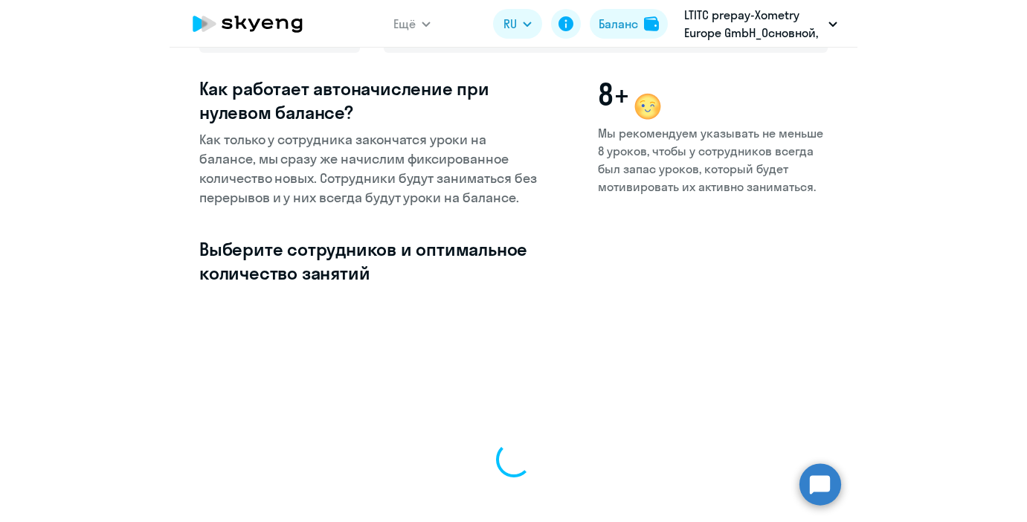
scroll to position [345, 0]
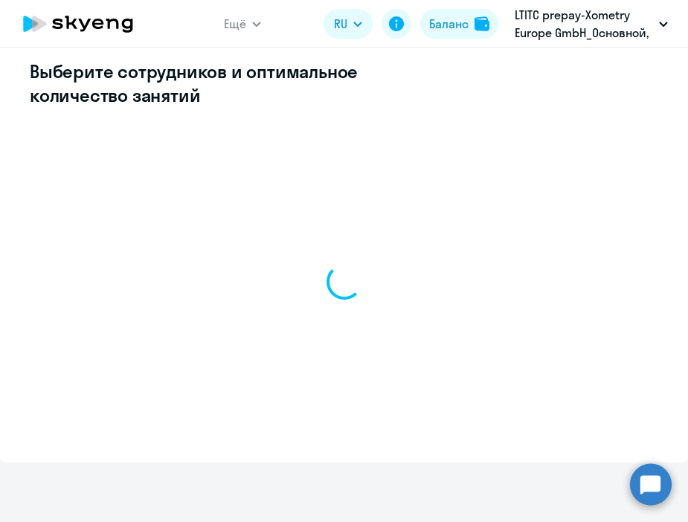
select select "10"
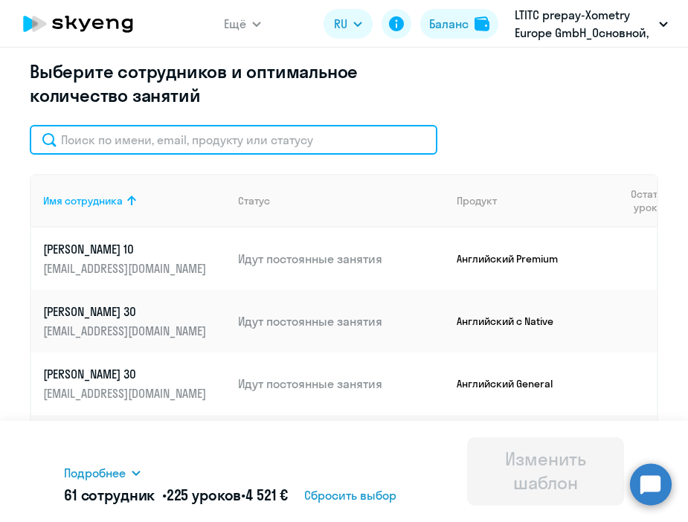
click at [245, 133] on input "text" at bounding box center [234, 140] width 408 height 30
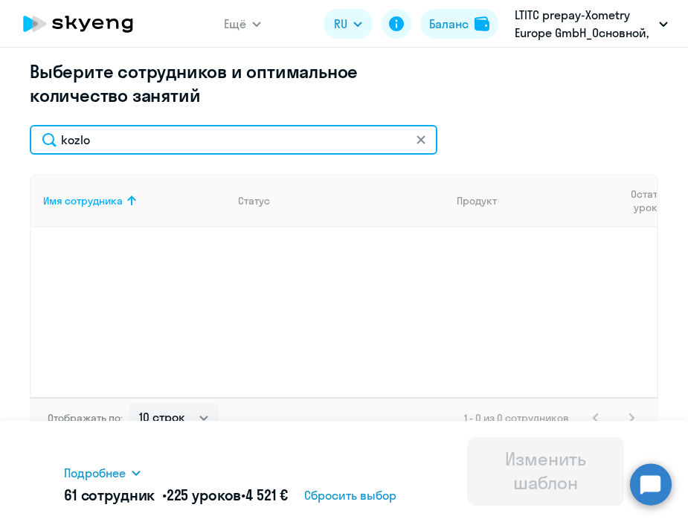
type input "kozlo"
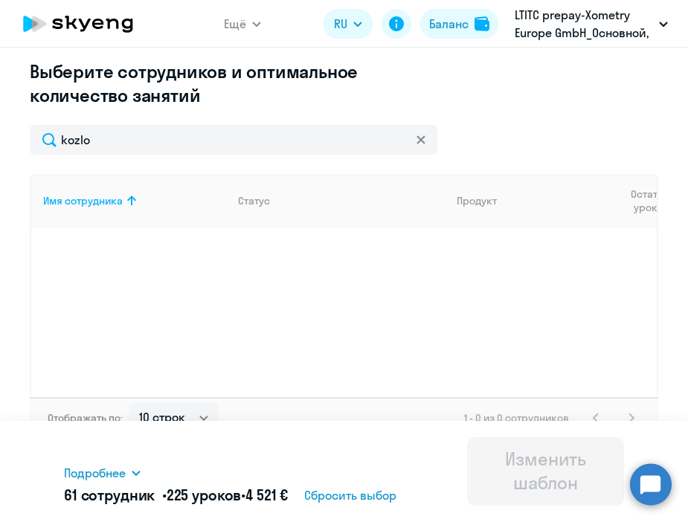
click at [420, 147] on div at bounding box center [421, 140] width 12 height 30
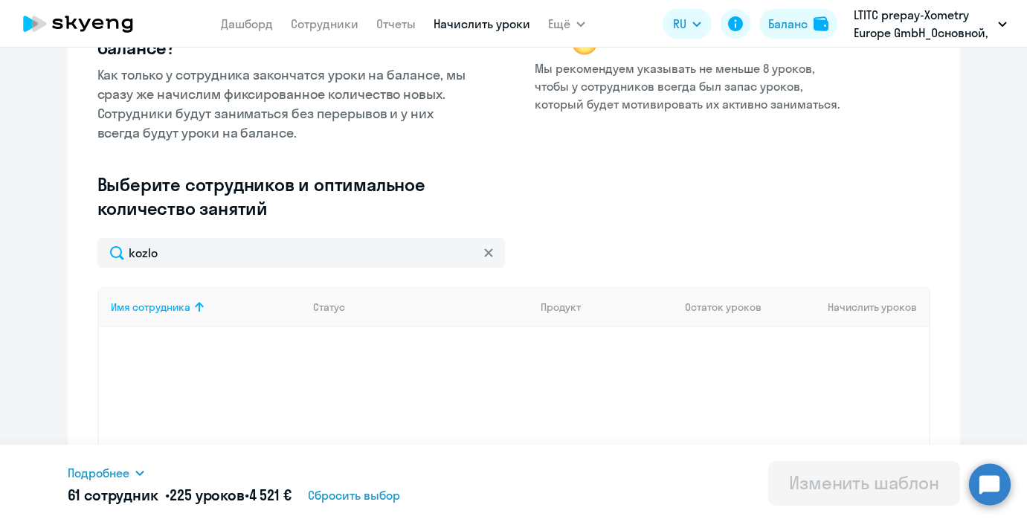
scroll to position [95, 0]
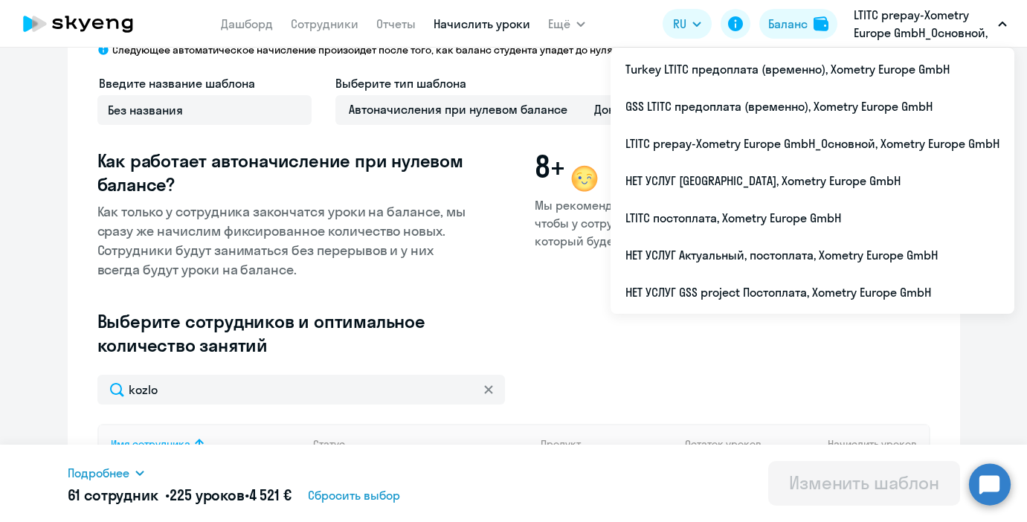
click at [917, 23] on p "LTITC prepay-Xometry Europe GmbH_Основной, Xometry Europe GmbH" at bounding box center [923, 24] width 138 height 36
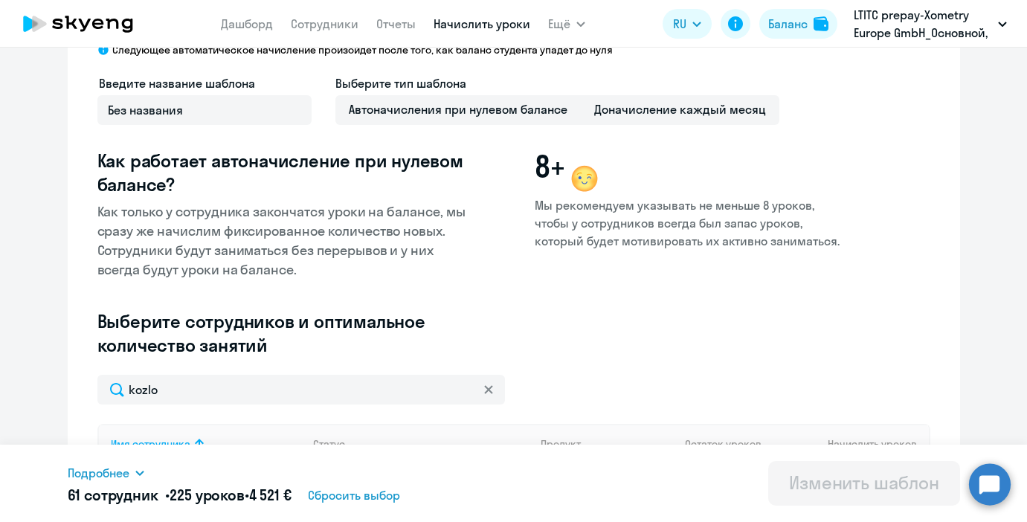
click at [917, 23] on p "LTITC prepay-Xometry Europe GmbH_Основной, Xometry Europe GmbH" at bounding box center [923, 24] width 138 height 36
click at [637, 366] on div "Введите название шаблона Без названия Выберите тип шаблона Автоначисления при н…" at bounding box center [513, 224] width 833 height 300
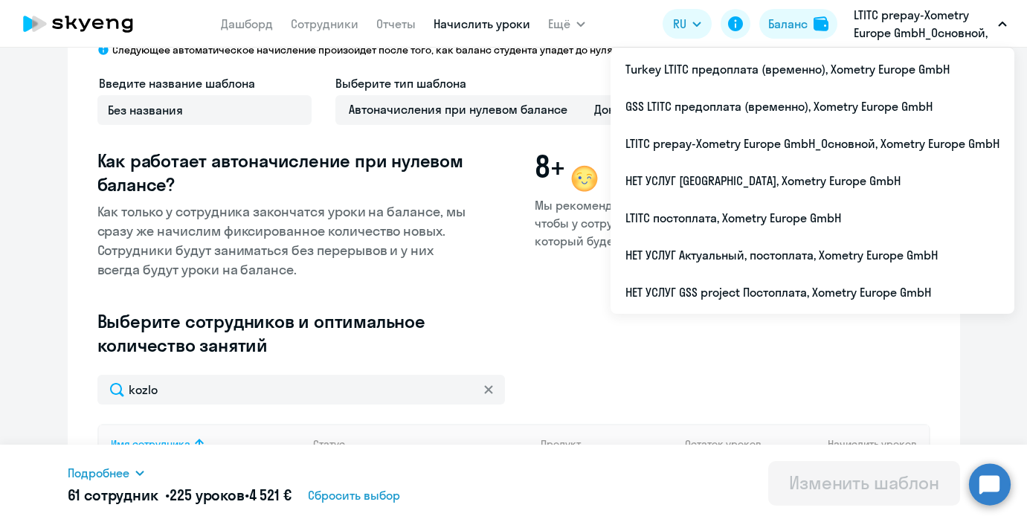
click at [893, 31] on p "LTITC prepay-Xometry Europe GmbH_Основной, Xometry Europe GmbH" at bounding box center [923, 24] width 138 height 36
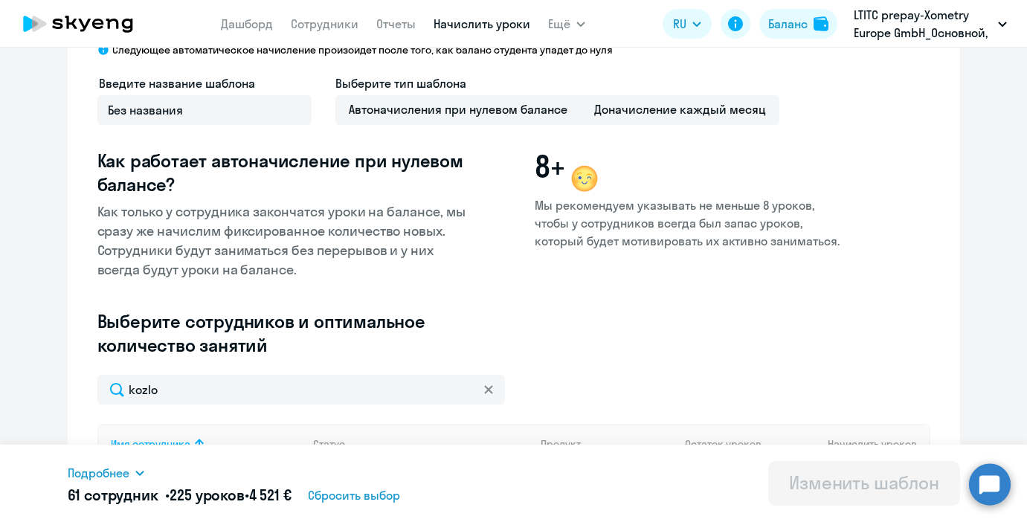
click at [893, 31] on p "LTITC prepay-Xometry Europe GmbH_Основной, Xometry Europe GmbH" at bounding box center [923, 24] width 138 height 36
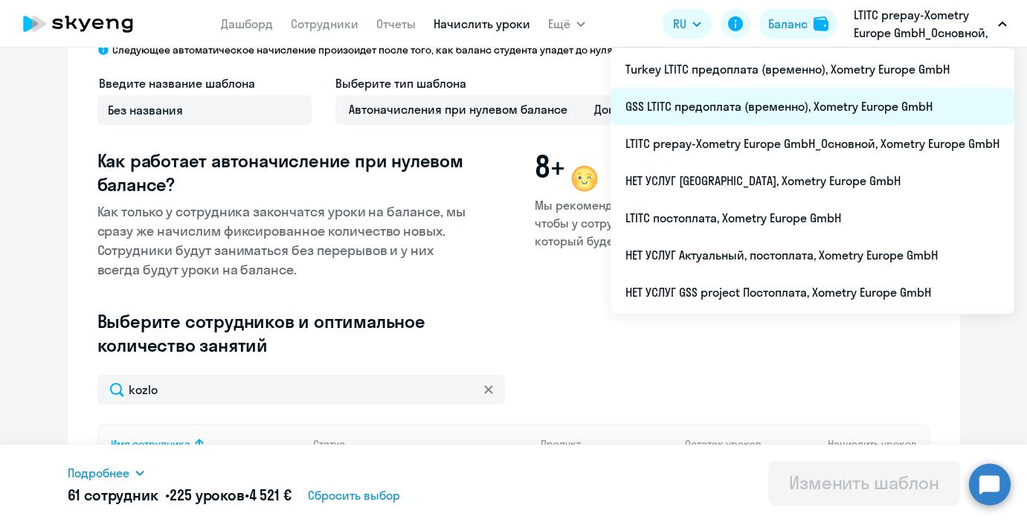
click at [700, 115] on li "GSS LTITC предоплата (временно), Xometry Europe GmbH" at bounding box center [813, 106] width 404 height 37
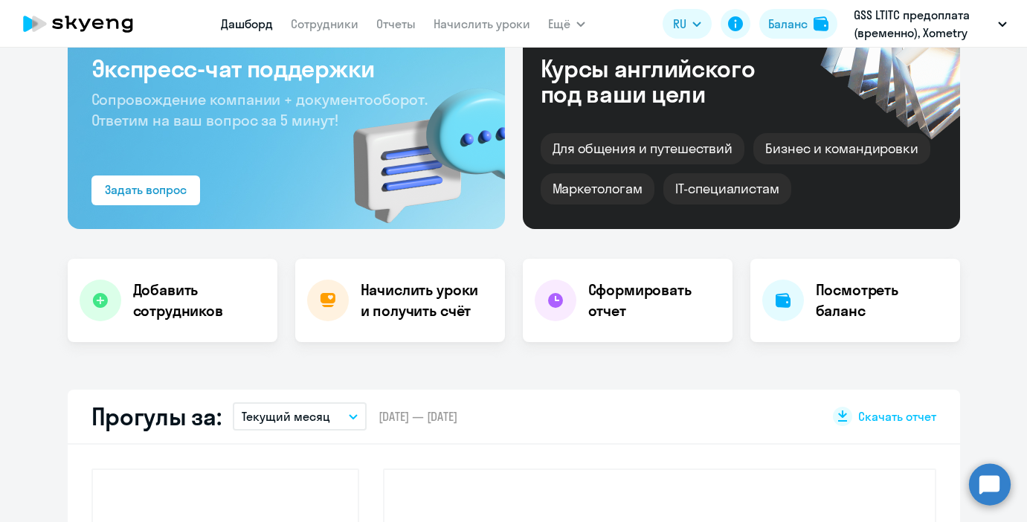
scroll to position [229, 0]
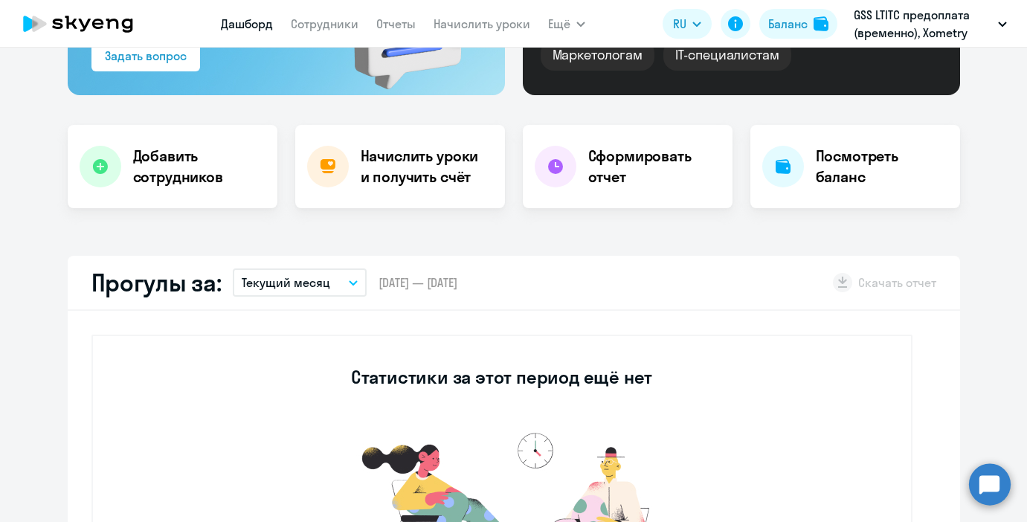
select select "30"
click at [421, 190] on div "Начислить уроки и получить счёт" at bounding box center [400, 166] width 210 height 83
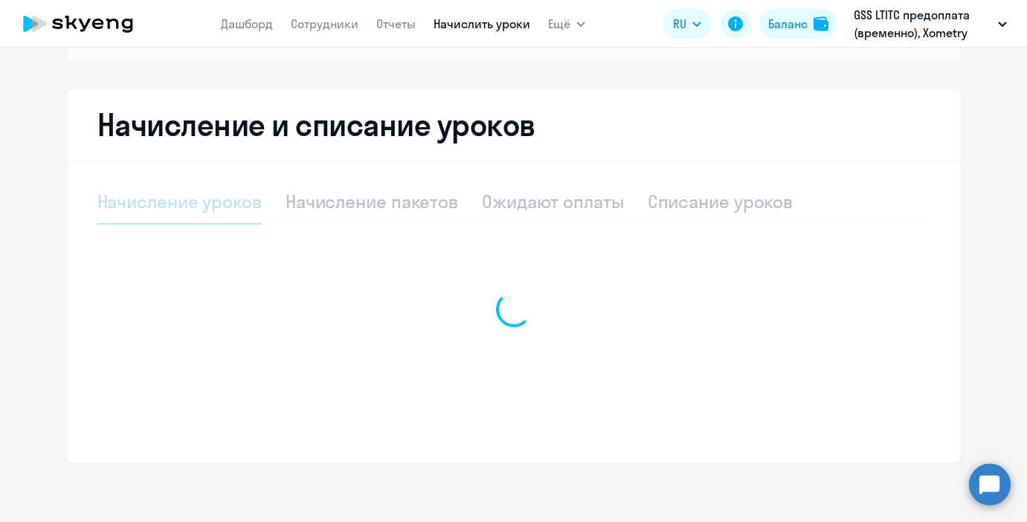
scroll to position [225, 0]
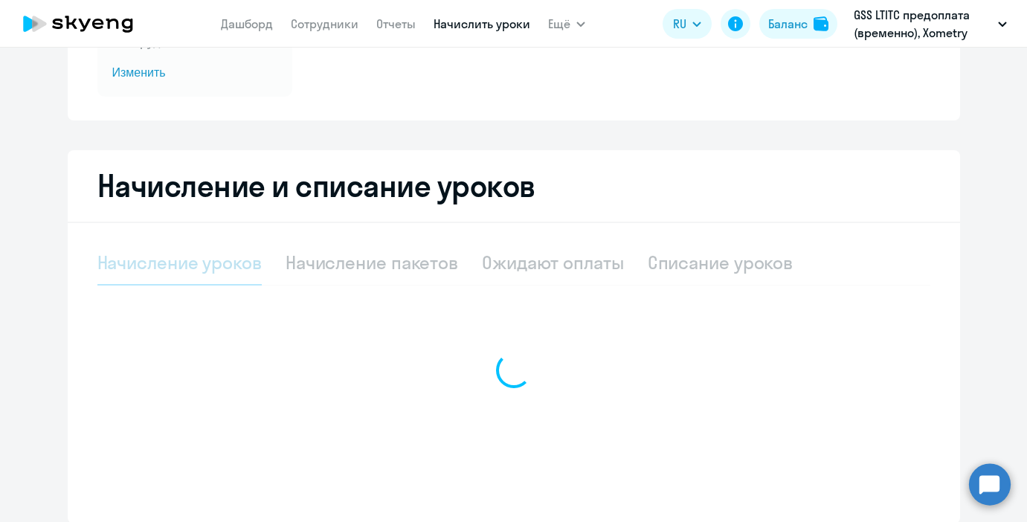
select select "10"
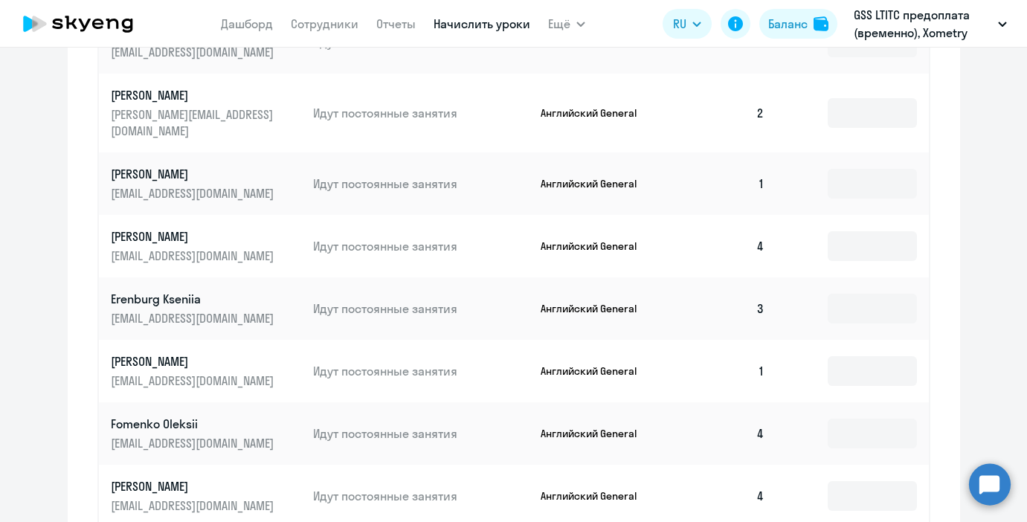
scroll to position [916, 0]
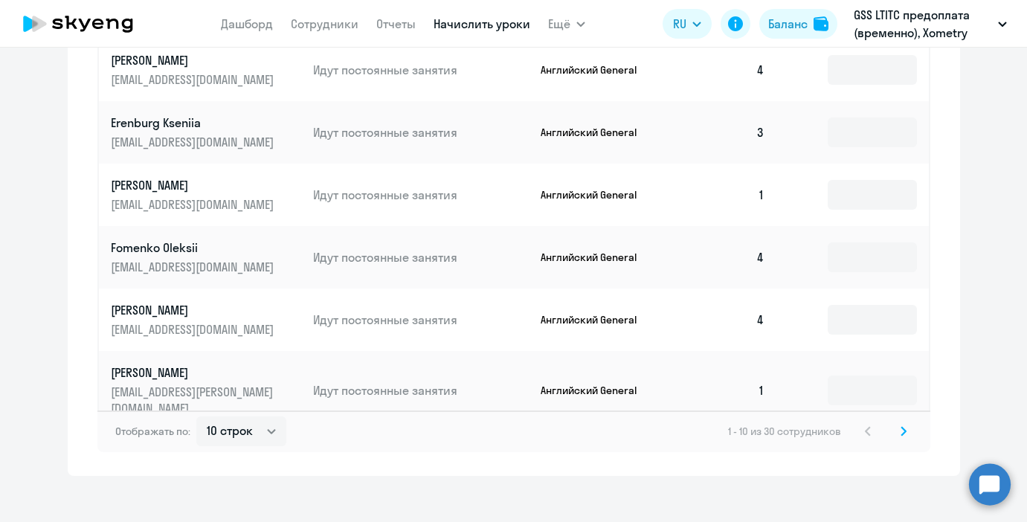
click at [917, 412] on div "Отображать по: 10 строк 30 строк 50 строк 1 - 10 из 30 сотрудников" at bounding box center [513, 432] width 833 height 42
click at [908, 422] on svg-icon at bounding box center [904, 431] width 18 height 18
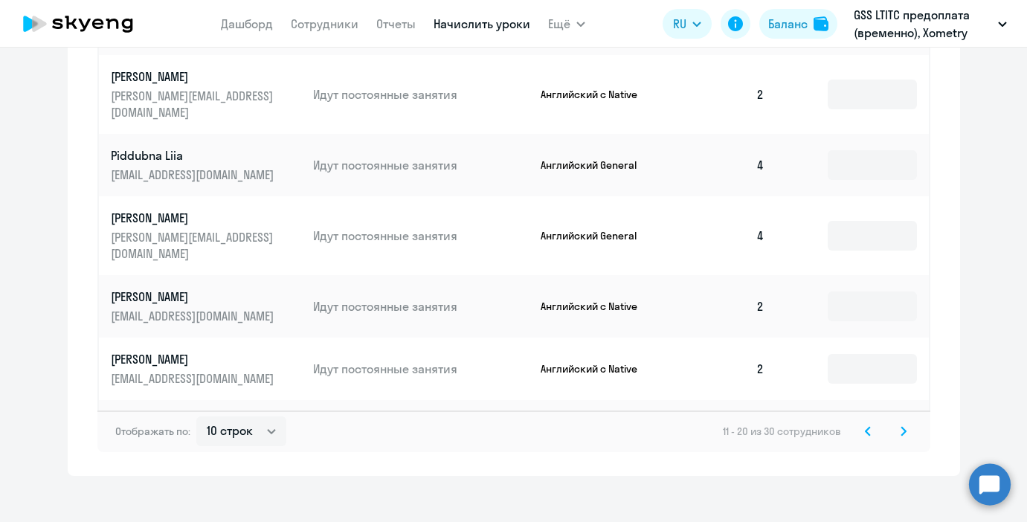
click at [900, 422] on svg-icon at bounding box center [904, 431] width 18 height 18
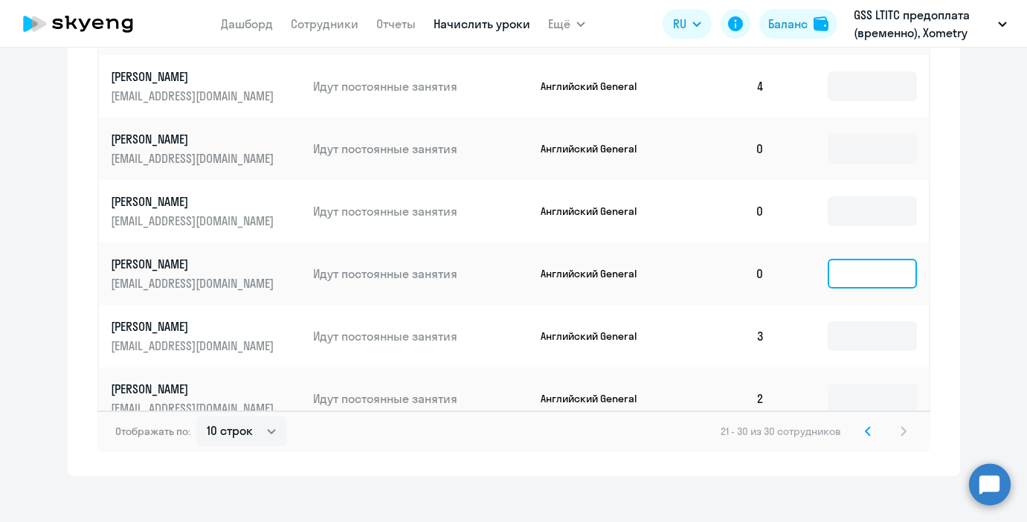
click at [846, 259] on input at bounding box center [872, 274] width 89 height 30
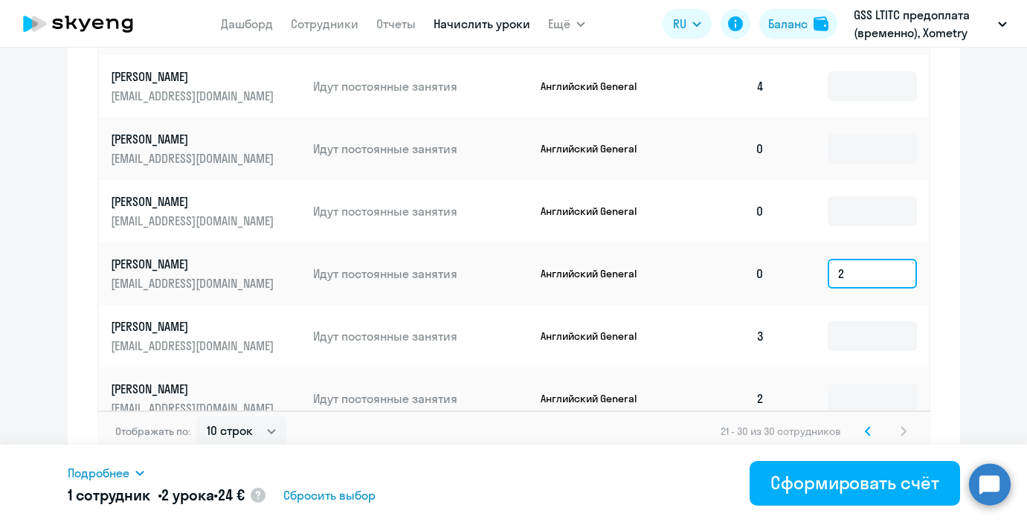
type input "2"
click at [871, 422] on svg-icon at bounding box center [868, 431] width 18 height 18
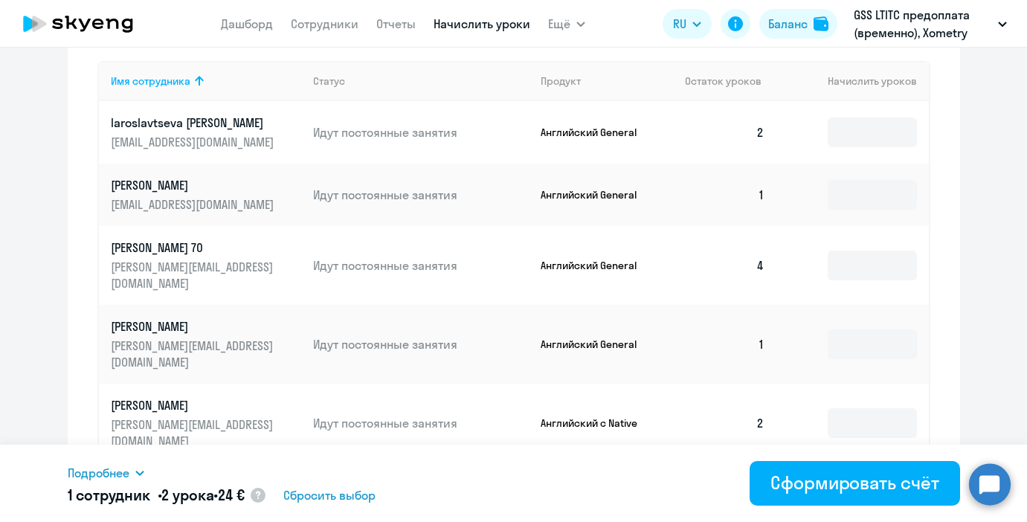
scroll to position [583, 0]
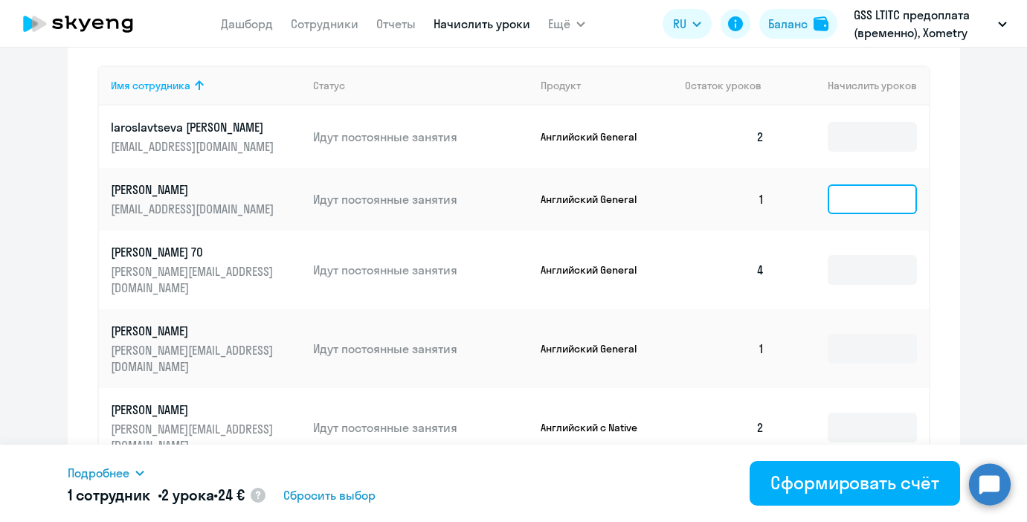
click at [863, 196] on input at bounding box center [872, 199] width 89 height 30
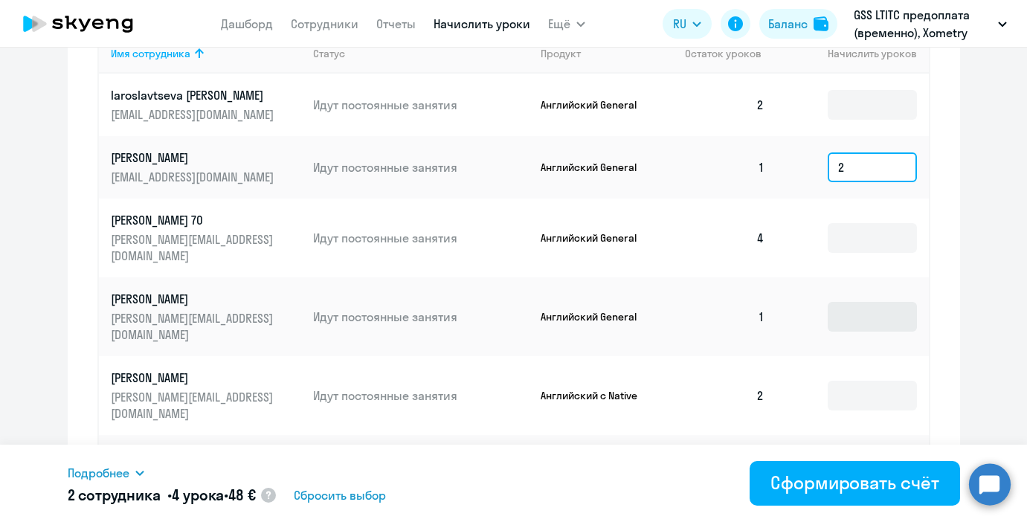
type input "2"
click at [860, 302] on input at bounding box center [872, 317] width 89 height 30
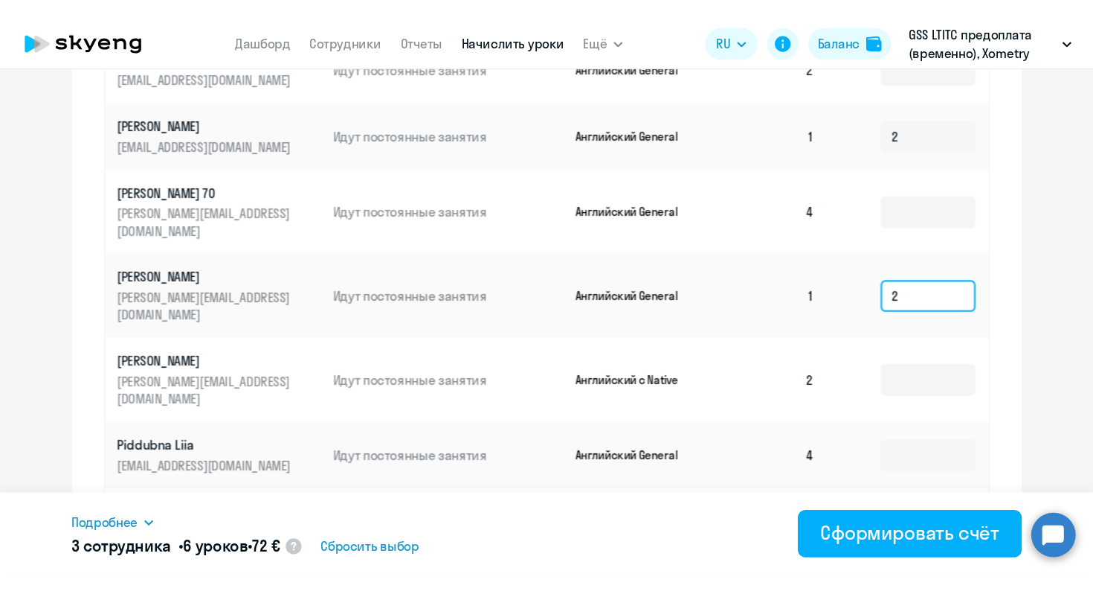
scroll to position [916, 0]
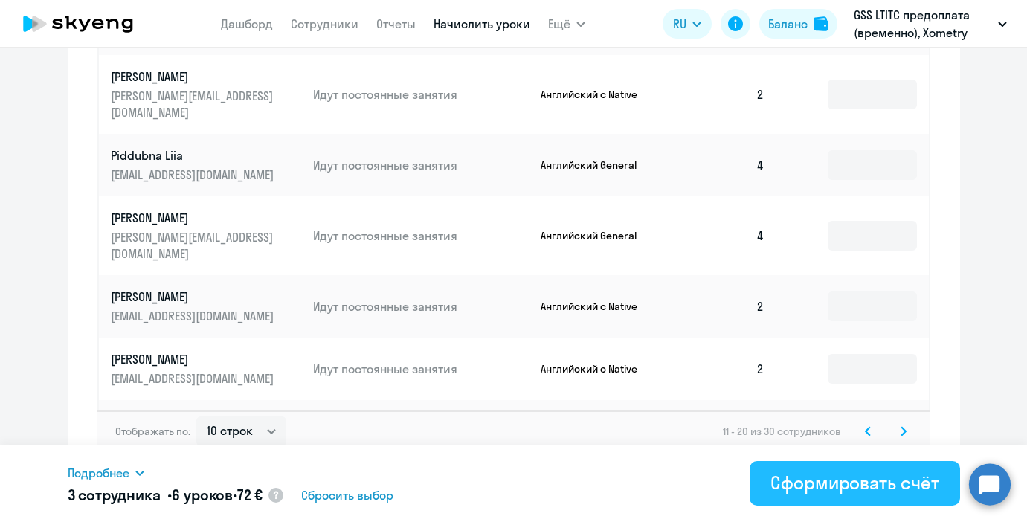
type input "2"
click at [858, 486] on div "Сформировать счёт" at bounding box center [855, 483] width 168 height 24
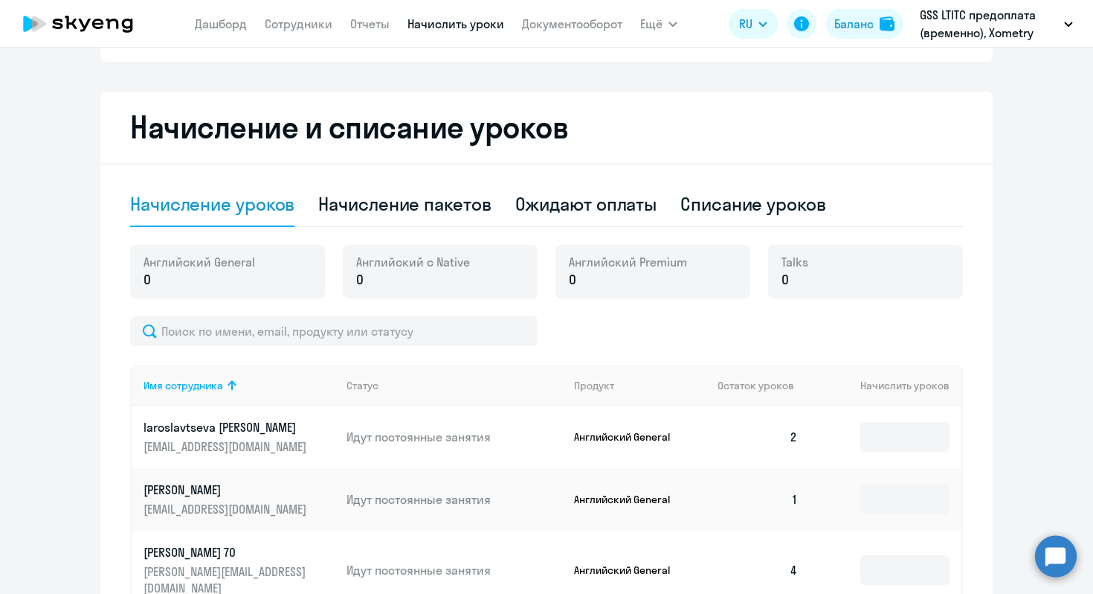
scroll to position [0, 0]
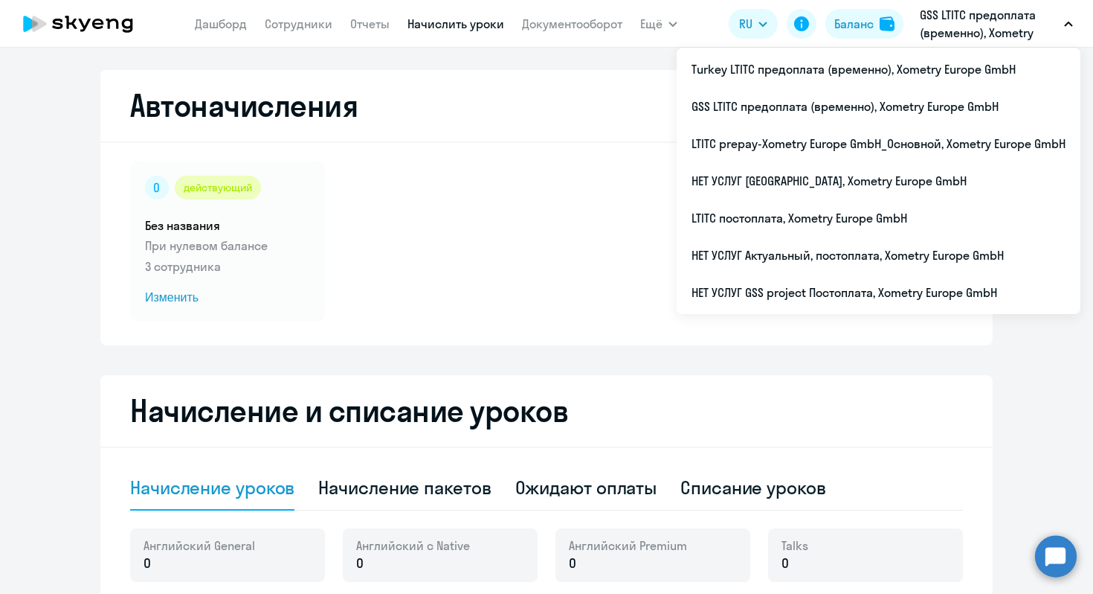
click at [917, 28] on p "GSS LTITC предоплата (временно), Xometry Europe GmbH" at bounding box center [989, 24] width 138 height 36
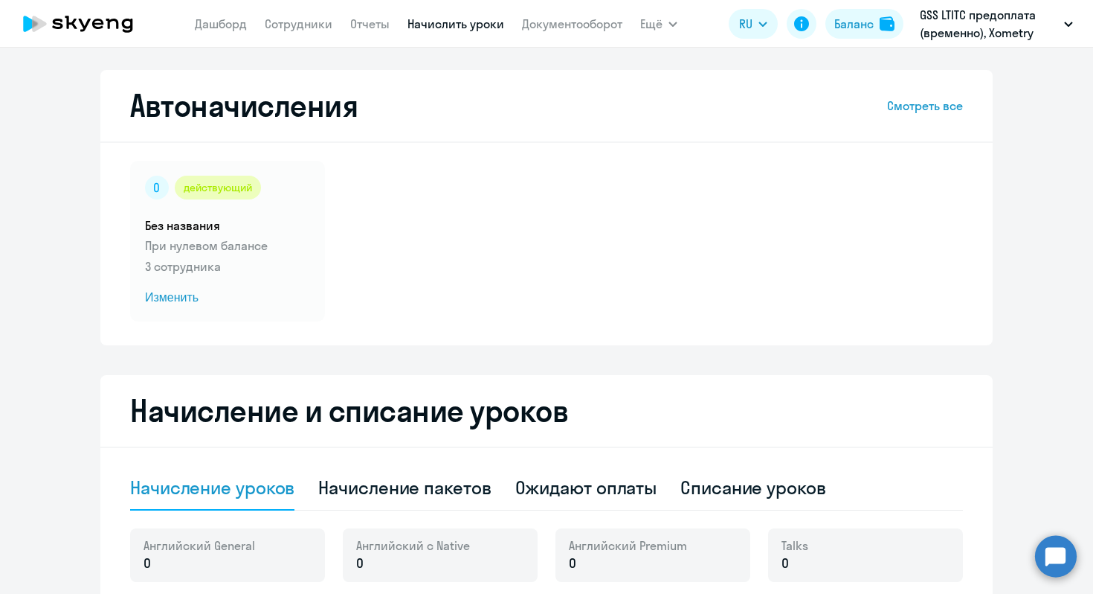
click at [917, 28] on p "GSS LTITC предоплата (временно), Xometry Europe GmbH" at bounding box center [989, 24] width 138 height 36
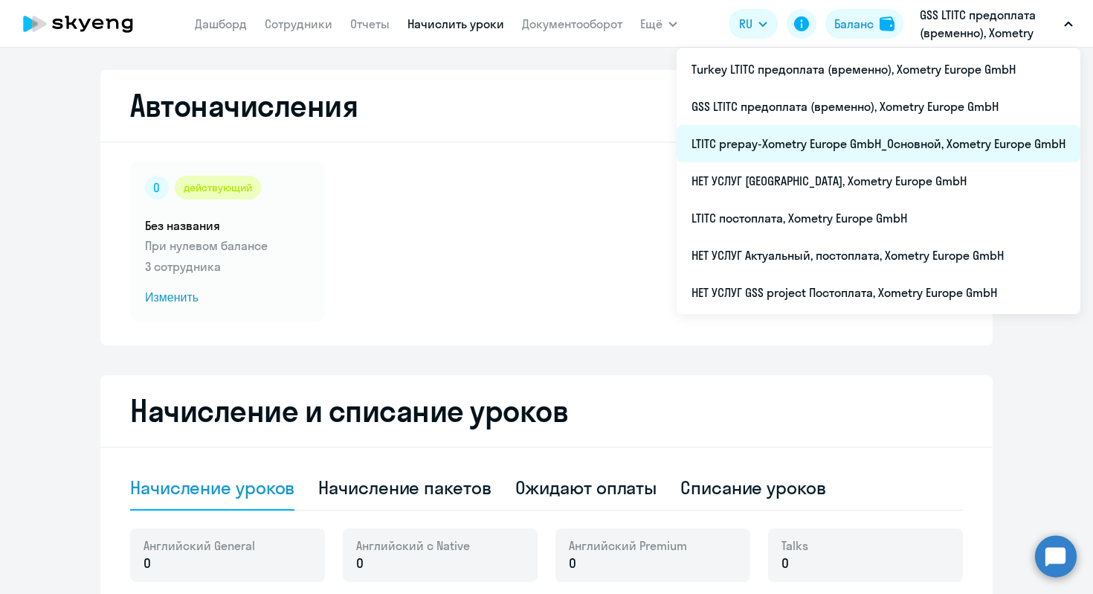
click at [800, 145] on li "LTITC prepay-Xometry Europe GmbH_Основной, Xometry Europe GmbH" at bounding box center [879, 143] width 404 height 37
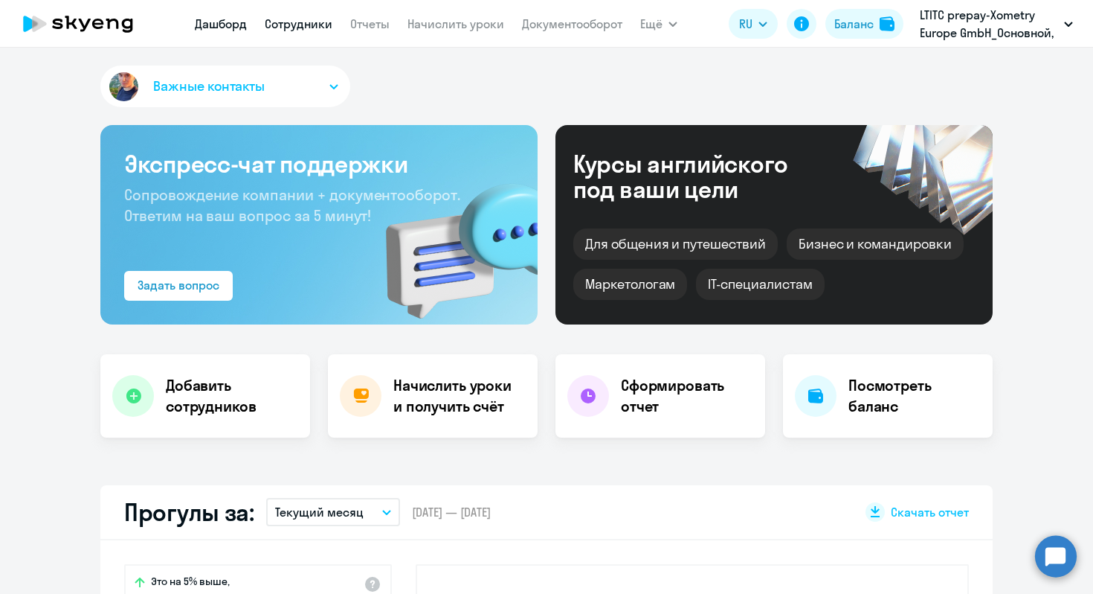
click at [286, 27] on link "Сотрудники" at bounding box center [299, 23] width 68 height 15
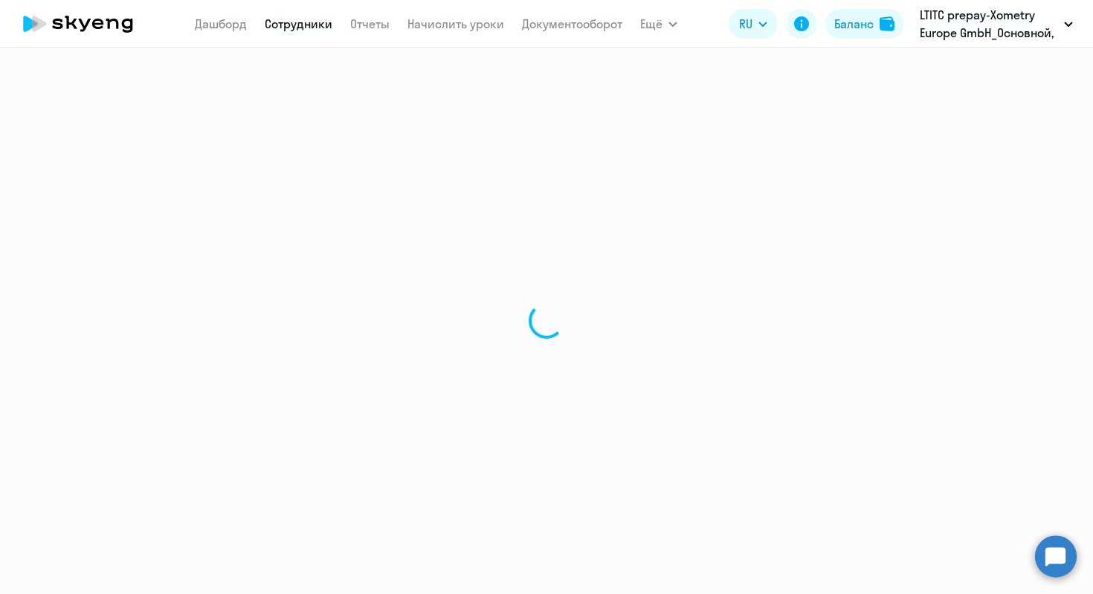
select select "30"
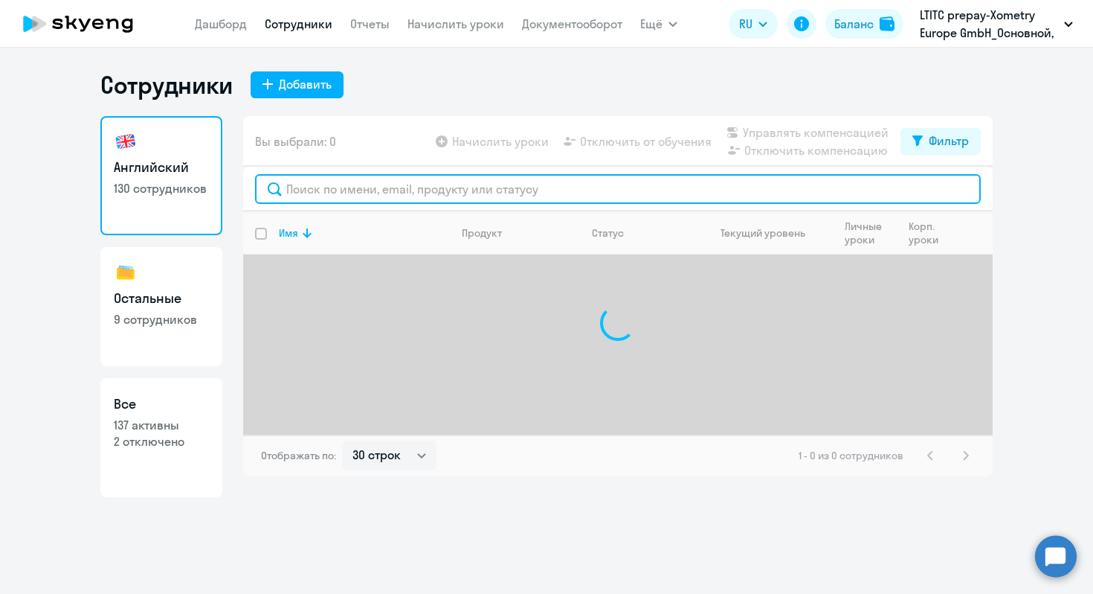
click at [333, 190] on input "text" at bounding box center [618, 189] width 726 height 30
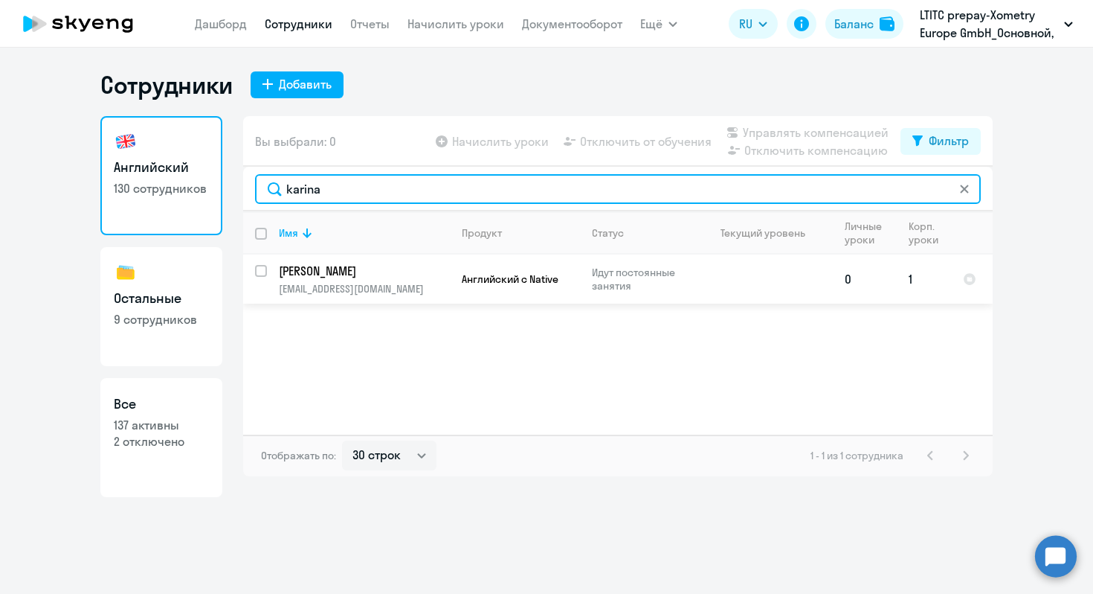
type input "karina"
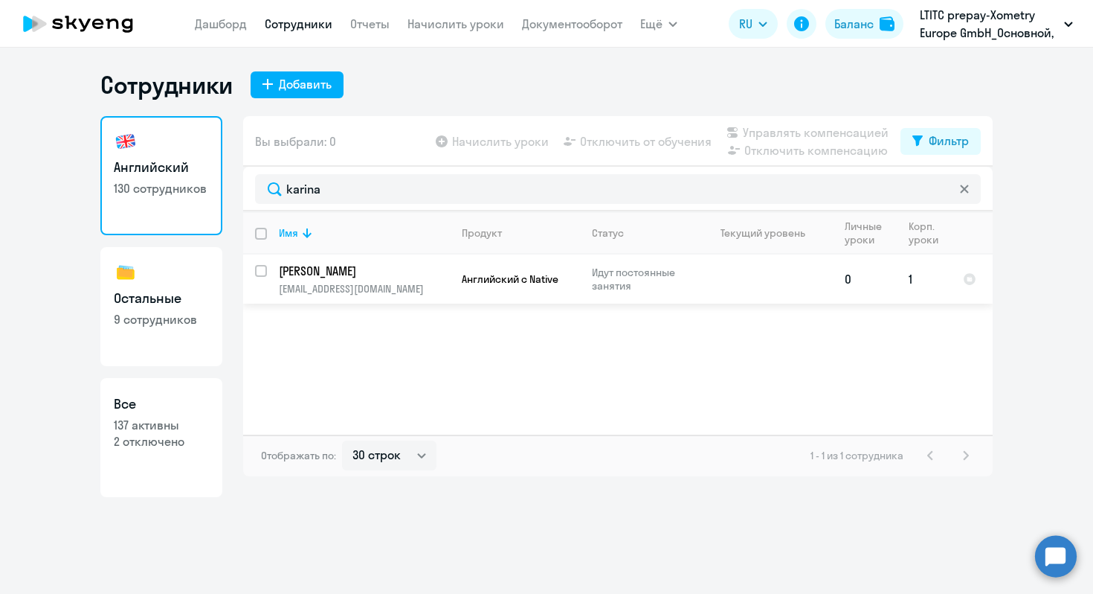
click at [386, 294] on p "[EMAIL_ADDRESS][DOMAIN_NAME]" at bounding box center [364, 288] width 170 height 13
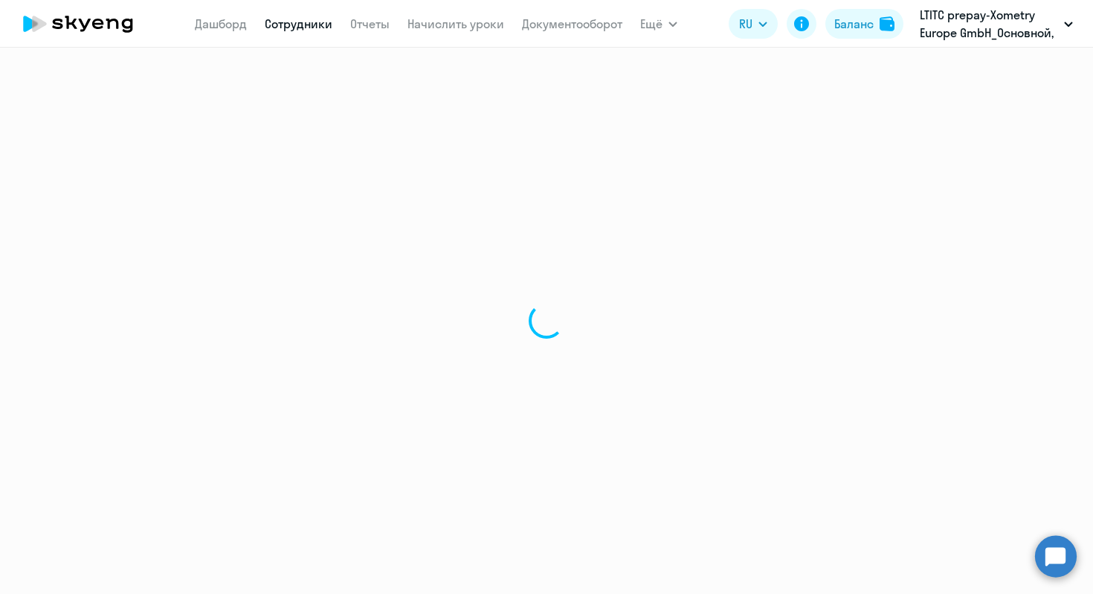
select select "english"
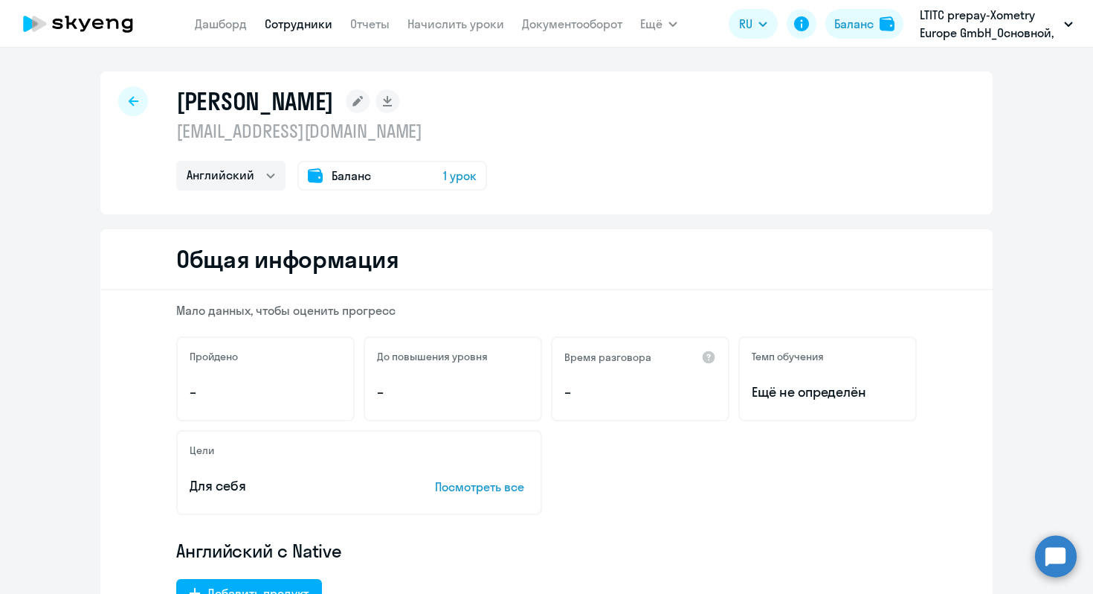
click at [309, 25] on link "Сотрудники" at bounding box center [299, 23] width 68 height 15
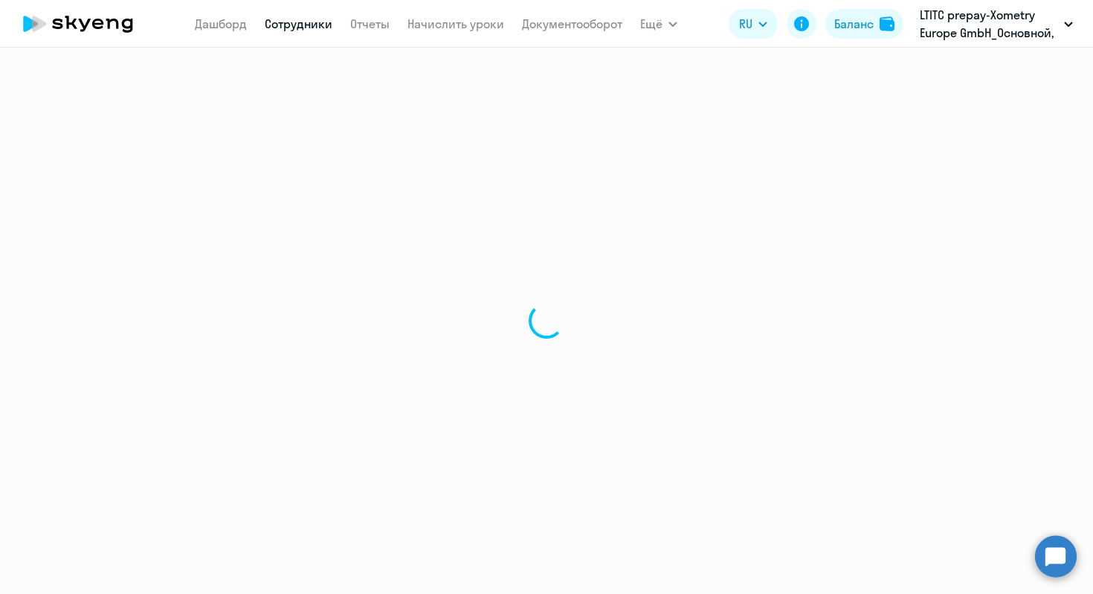
select select "30"
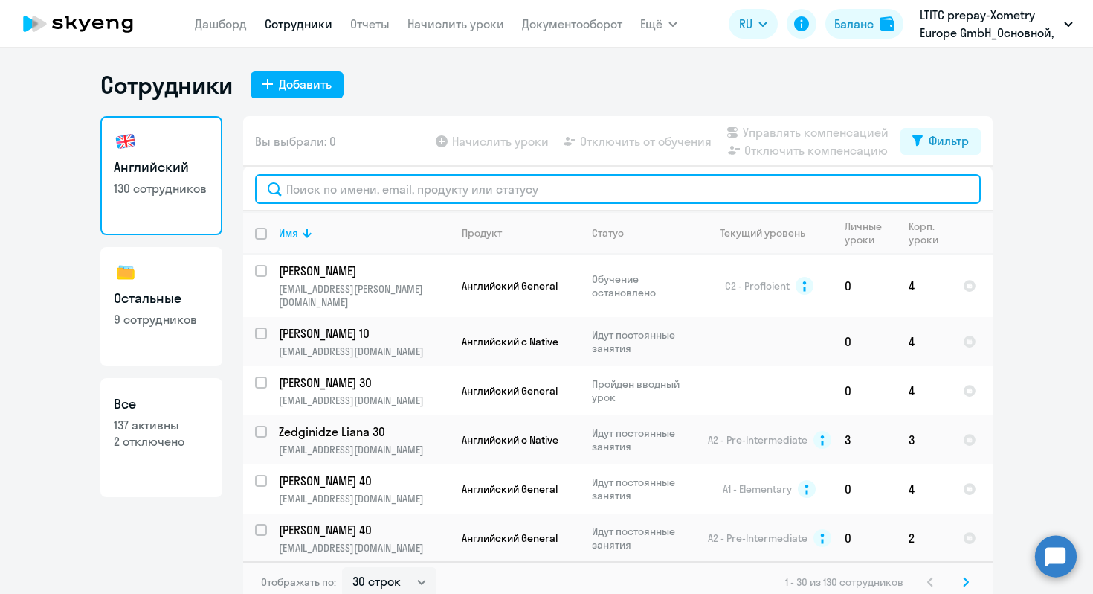
click at [392, 186] on input "text" at bounding box center [618, 189] width 726 height 30
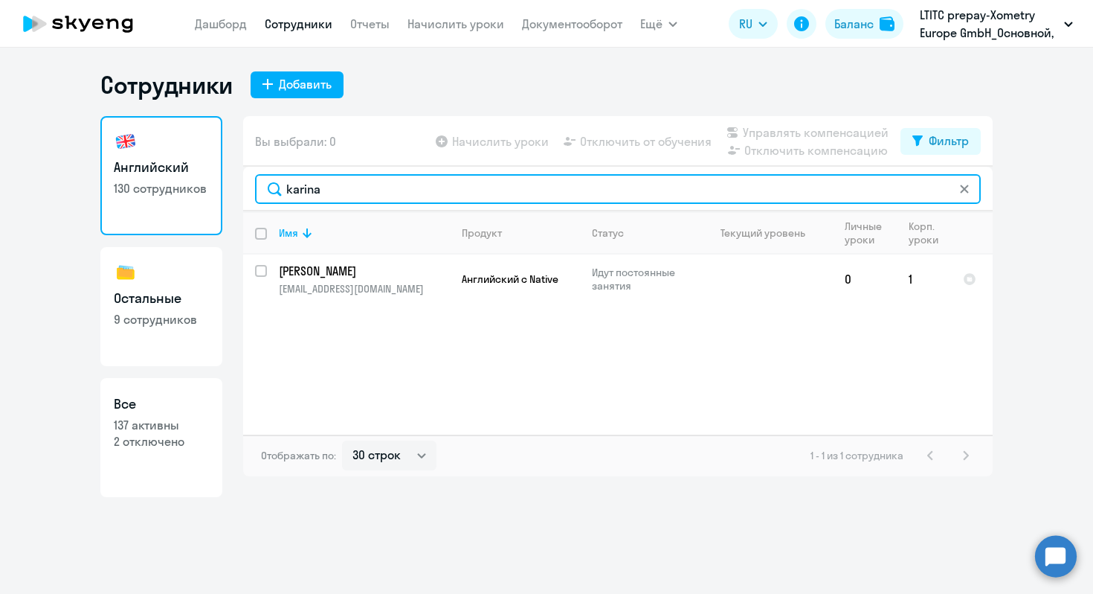
type input "karina"
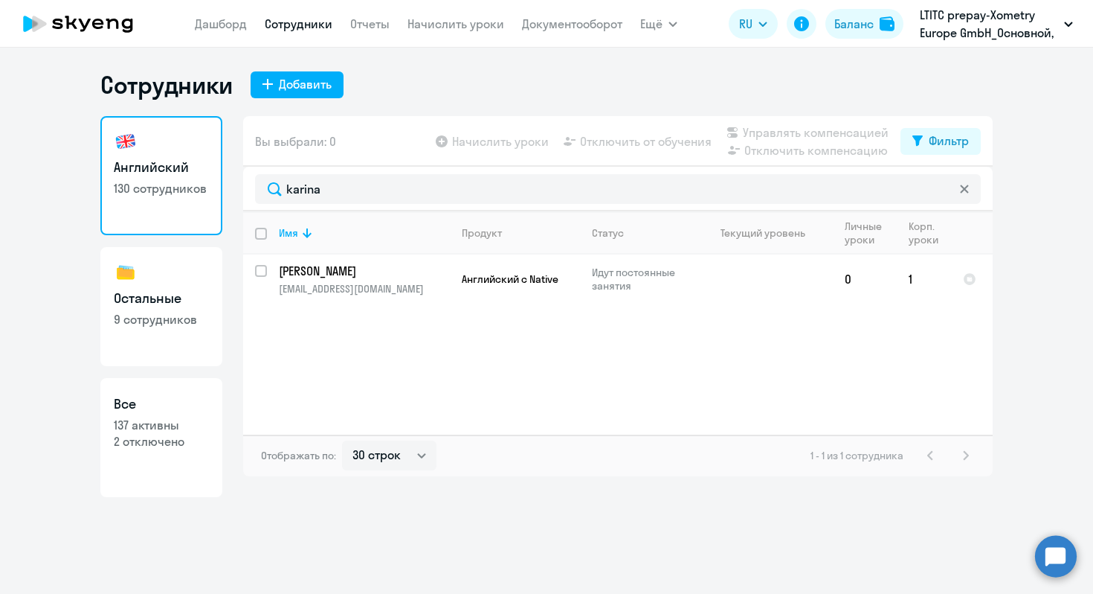
click at [440, 49] on div "Сотрудники Добавить Английский 130 сотрудников Остальные 9 сотрудников Все 137 …" at bounding box center [546, 321] width 1093 height 546
click at [433, 22] on link "Начислить уроки" at bounding box center [456, 23] width 97 height 15
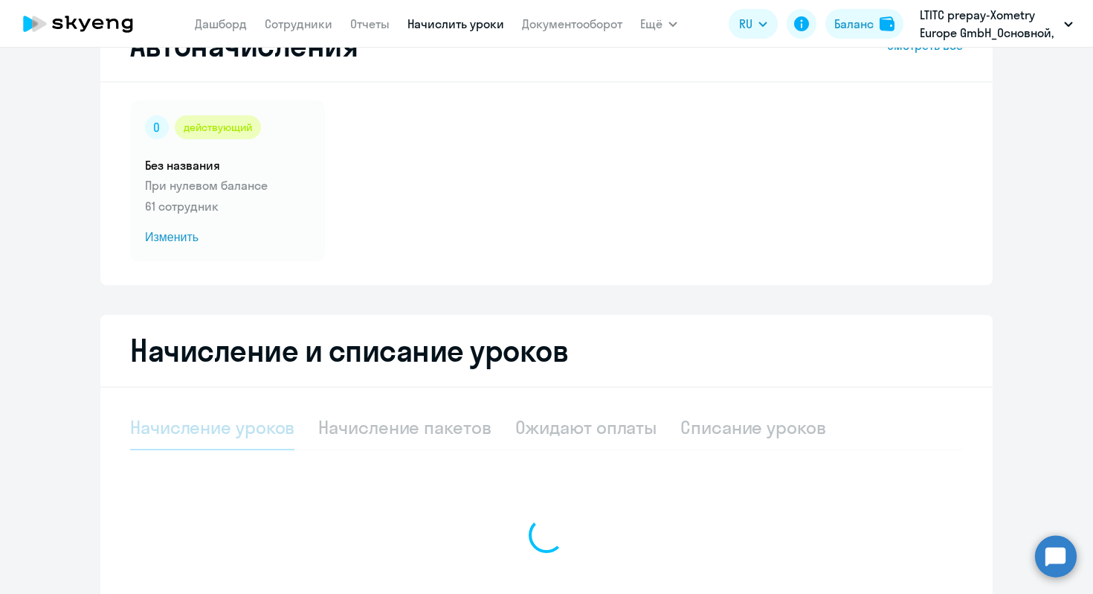
select select "10"
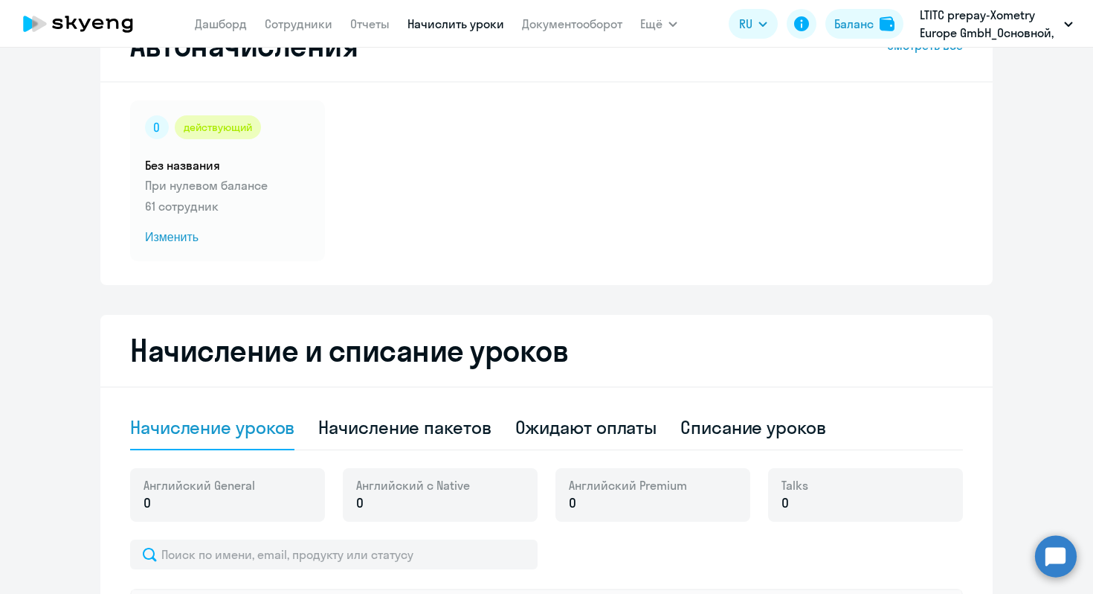
scroll to position [158, 0]
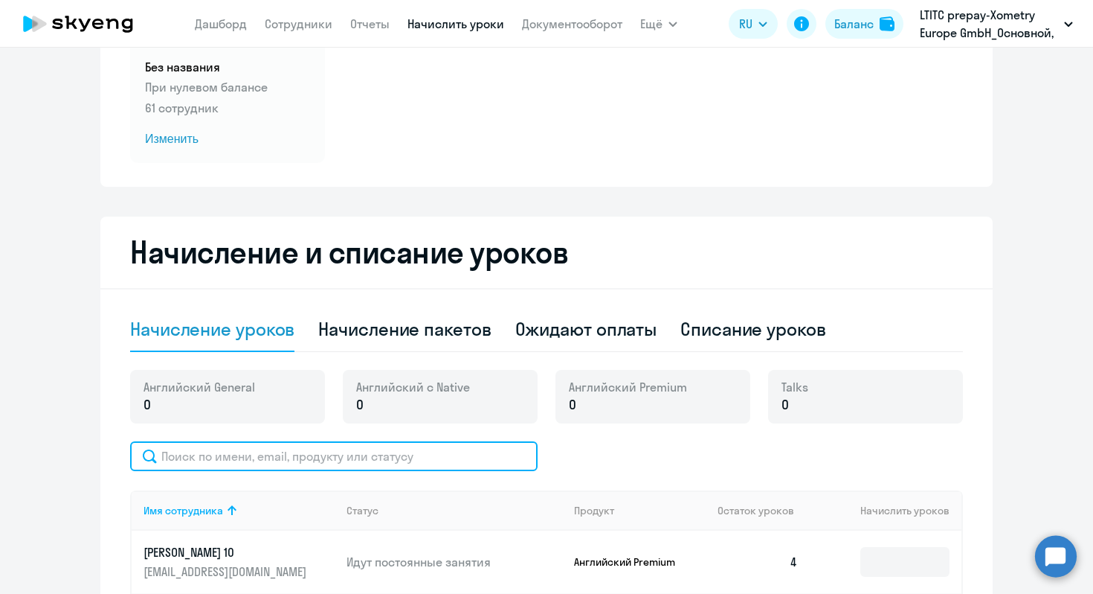
click at [400, 449] on input "text" at bounding box center [334, 456] width 408 height 30
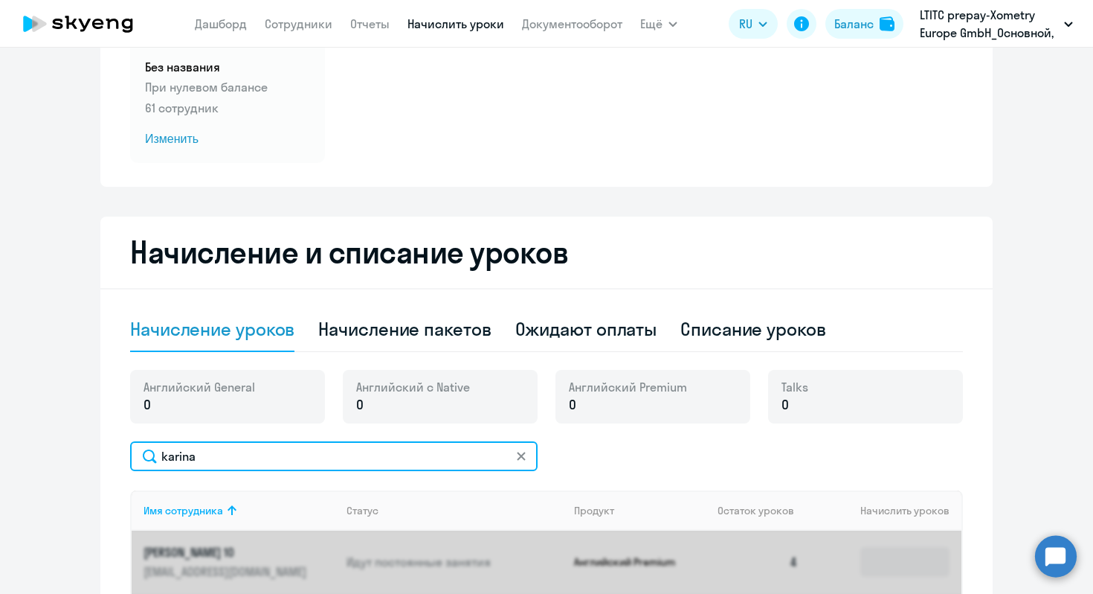
scroll to position [350, 0]
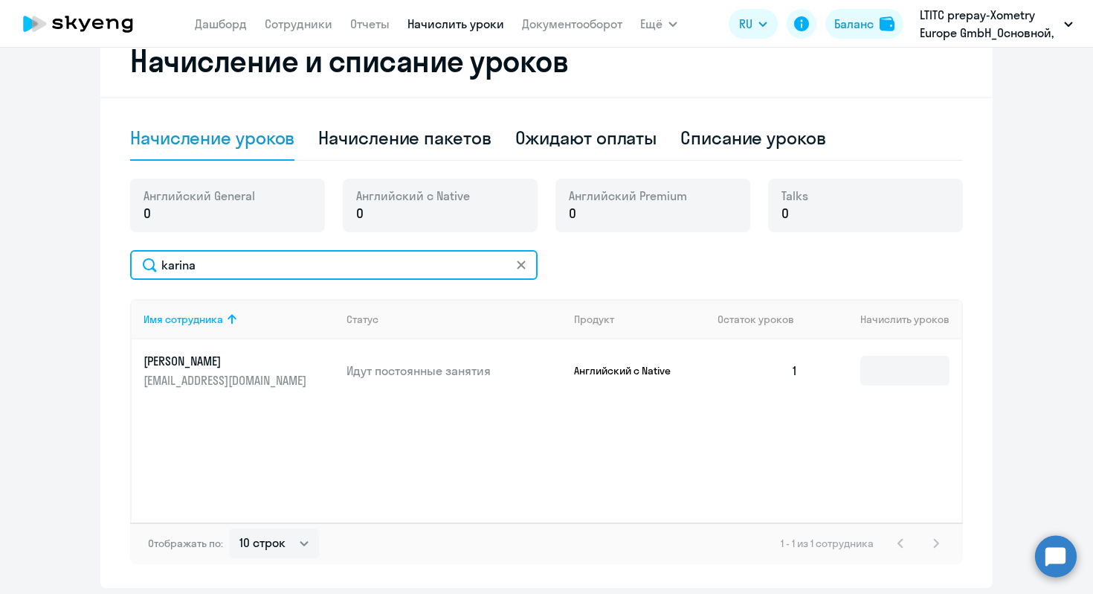
type input "karina"
